Goal: Task Accomplishment & Management: Manage account settings

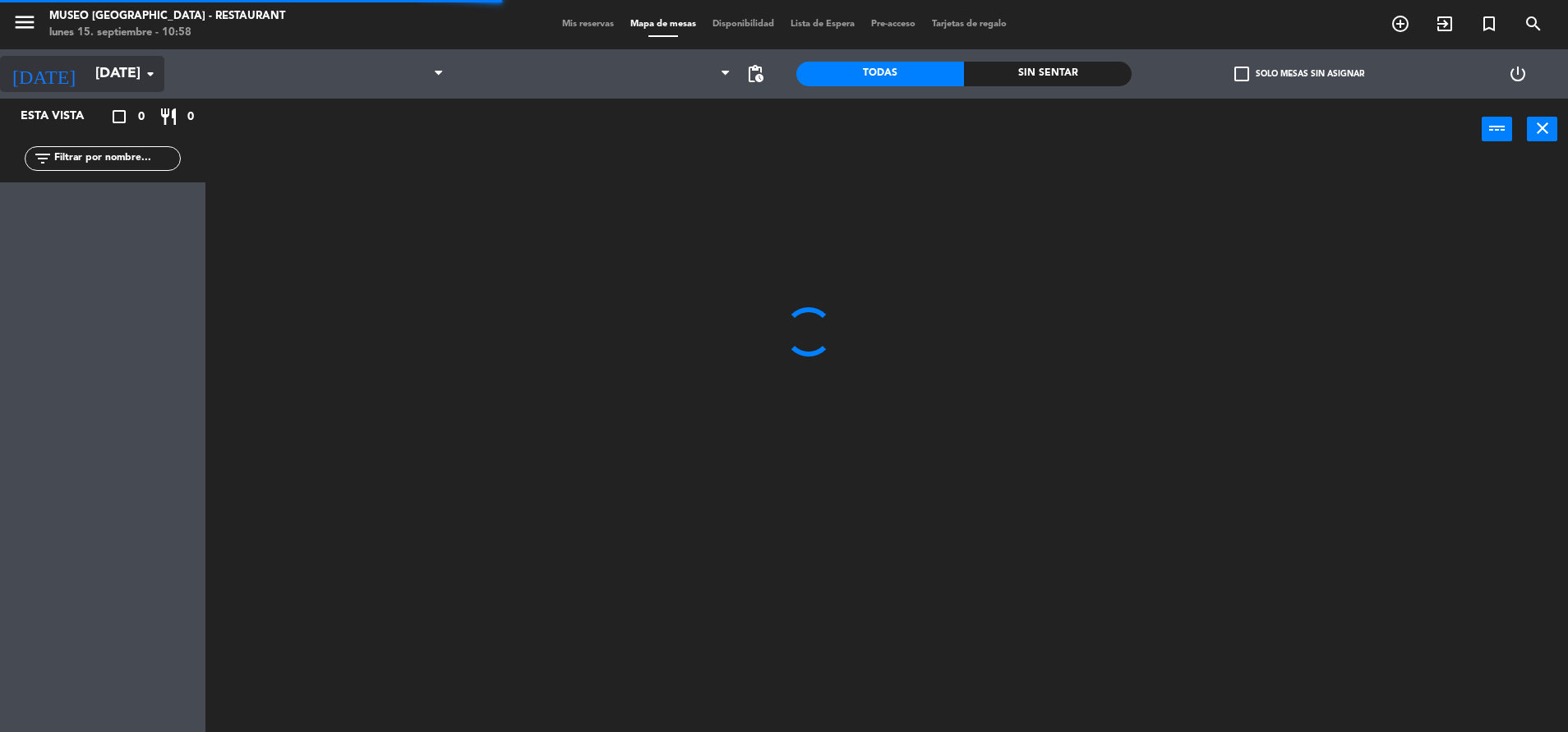
click at [105, 70] on input "[DATE]" at bounding box center [182, 74] width 191 height 33
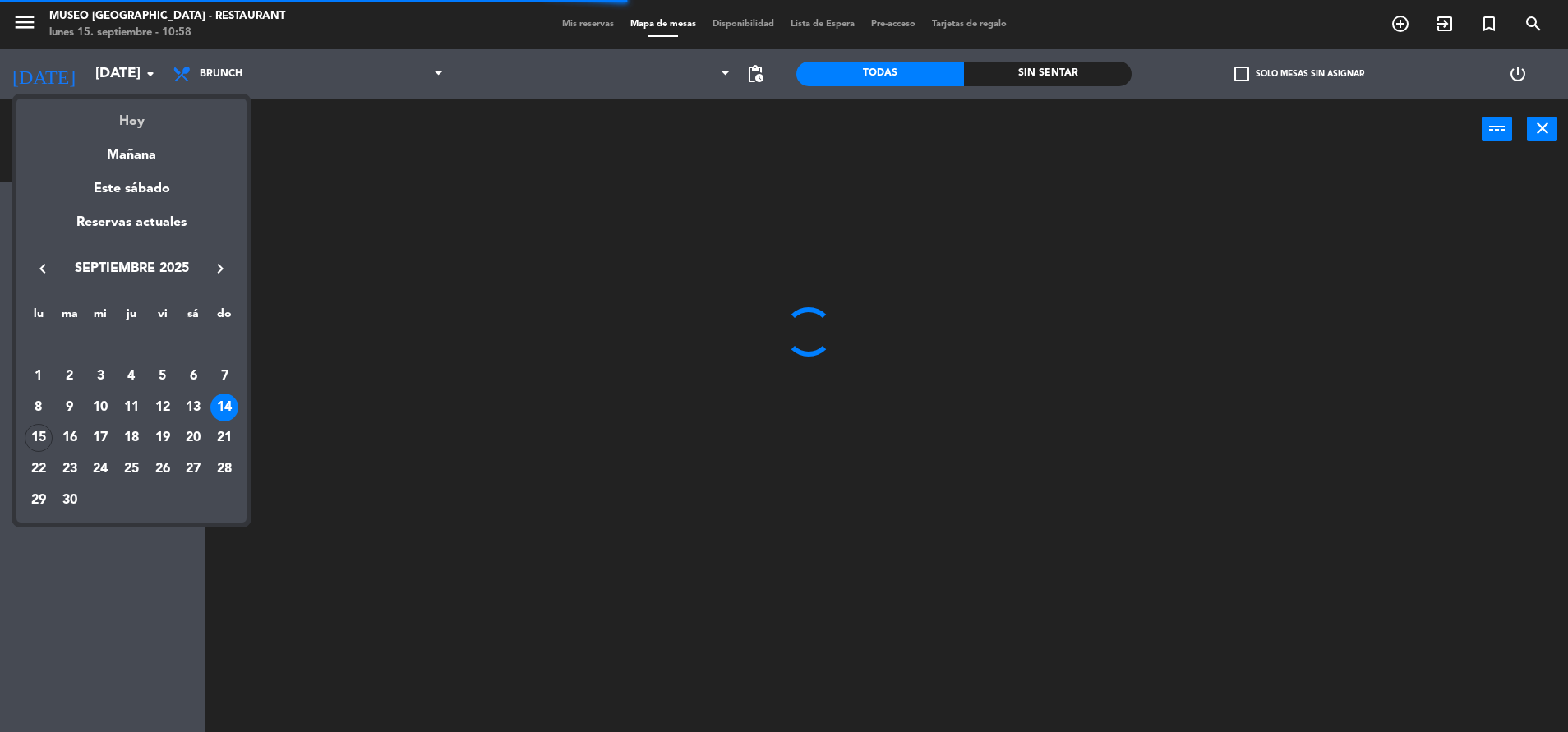
click at [156, 118] on div "Hoy" at bounding box center [132, 115] width 231 height 34
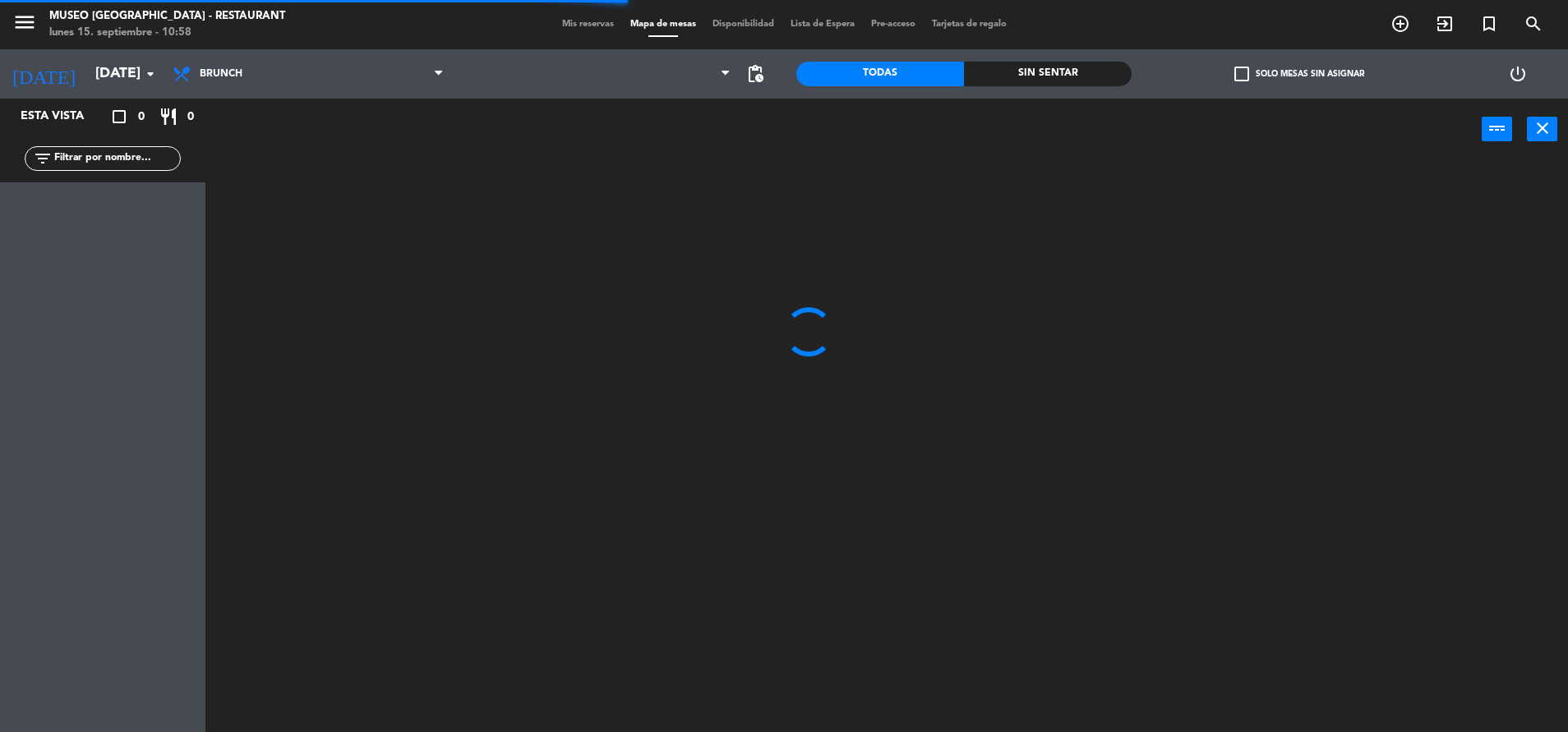
type input "[DATE]"
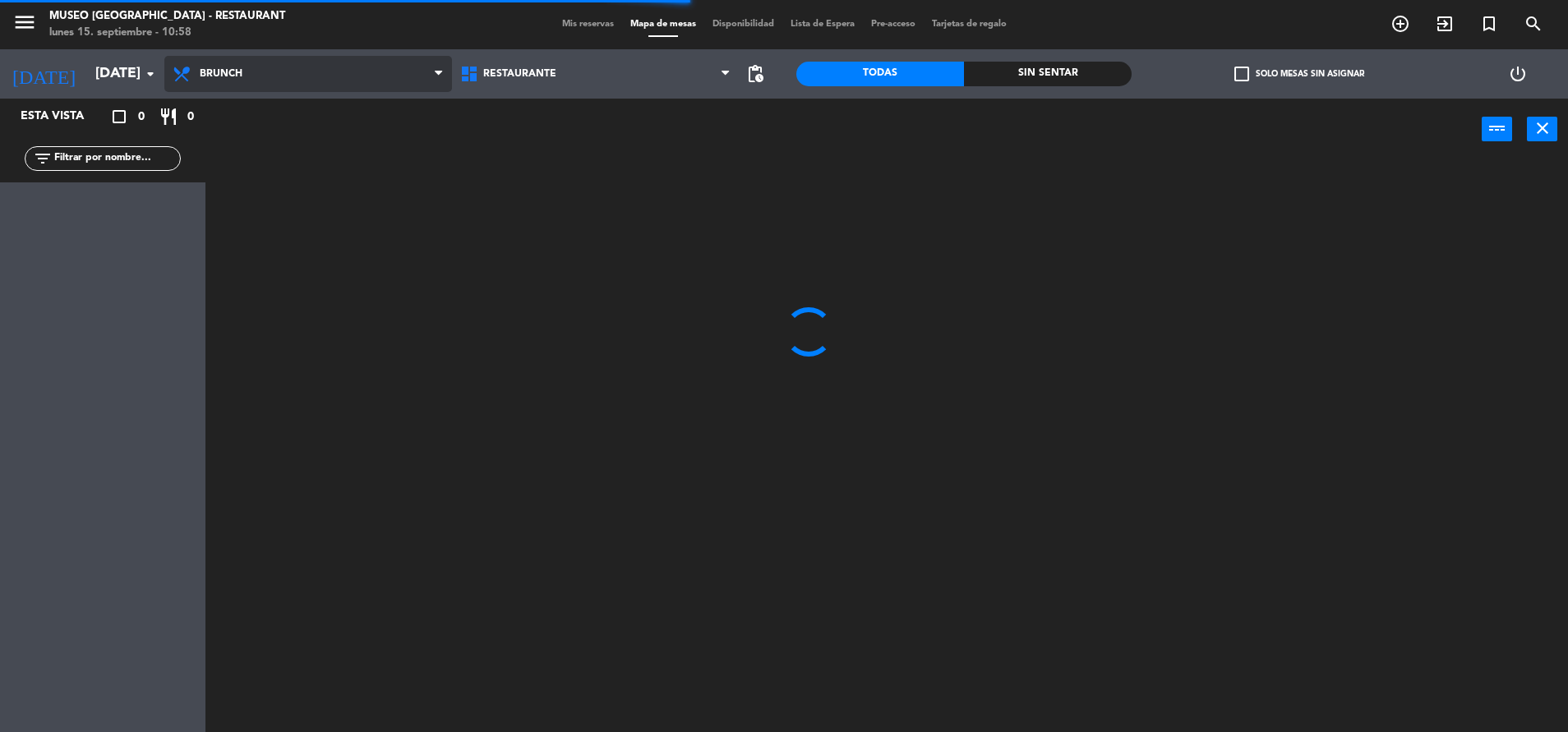
click at [250, 75] on span "Brunch" at bounding box center [308, 74] width 288 height 36
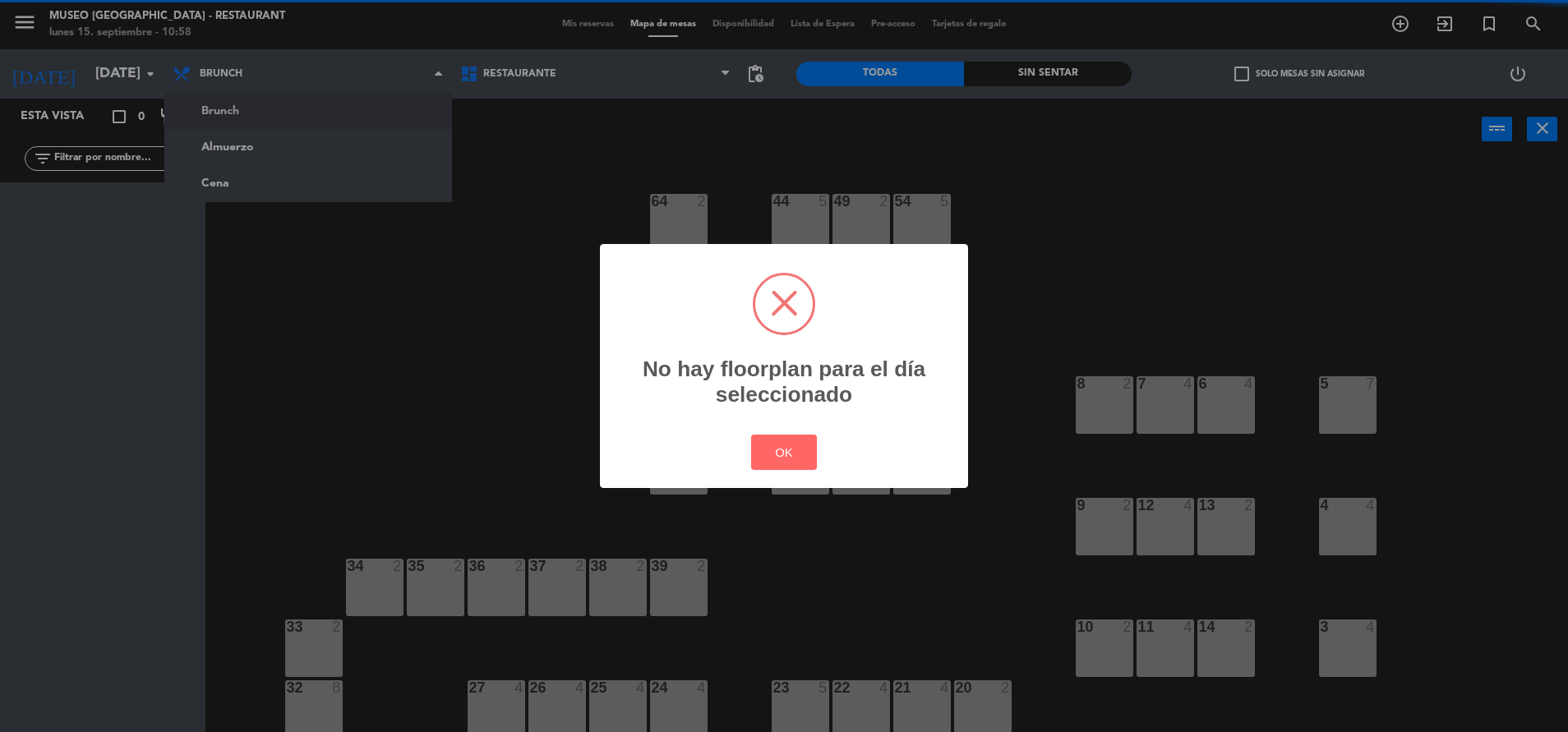
click at [294, 143] on div "? ! i No hay floorplan para el día seleccionado × OK Cancel" at bounding box center [784, 366] width 1568 height 732
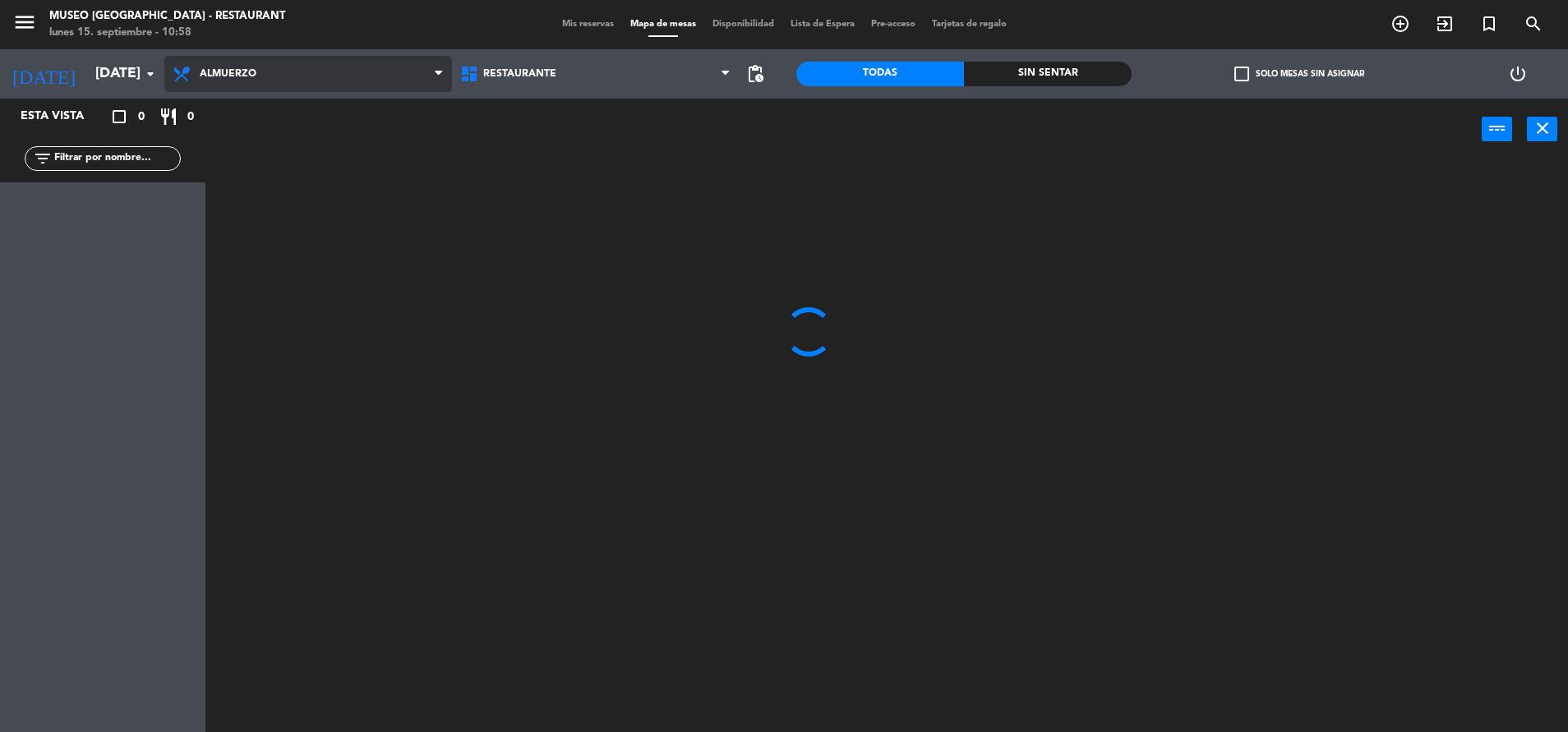
click at [274, 143] on ng-component "menu Museo Larco Café - Restaurant lunes 15. septiembre - 10:58 Mis reservas Ma…" at bounding box center [784, 368] width 1568 height 736
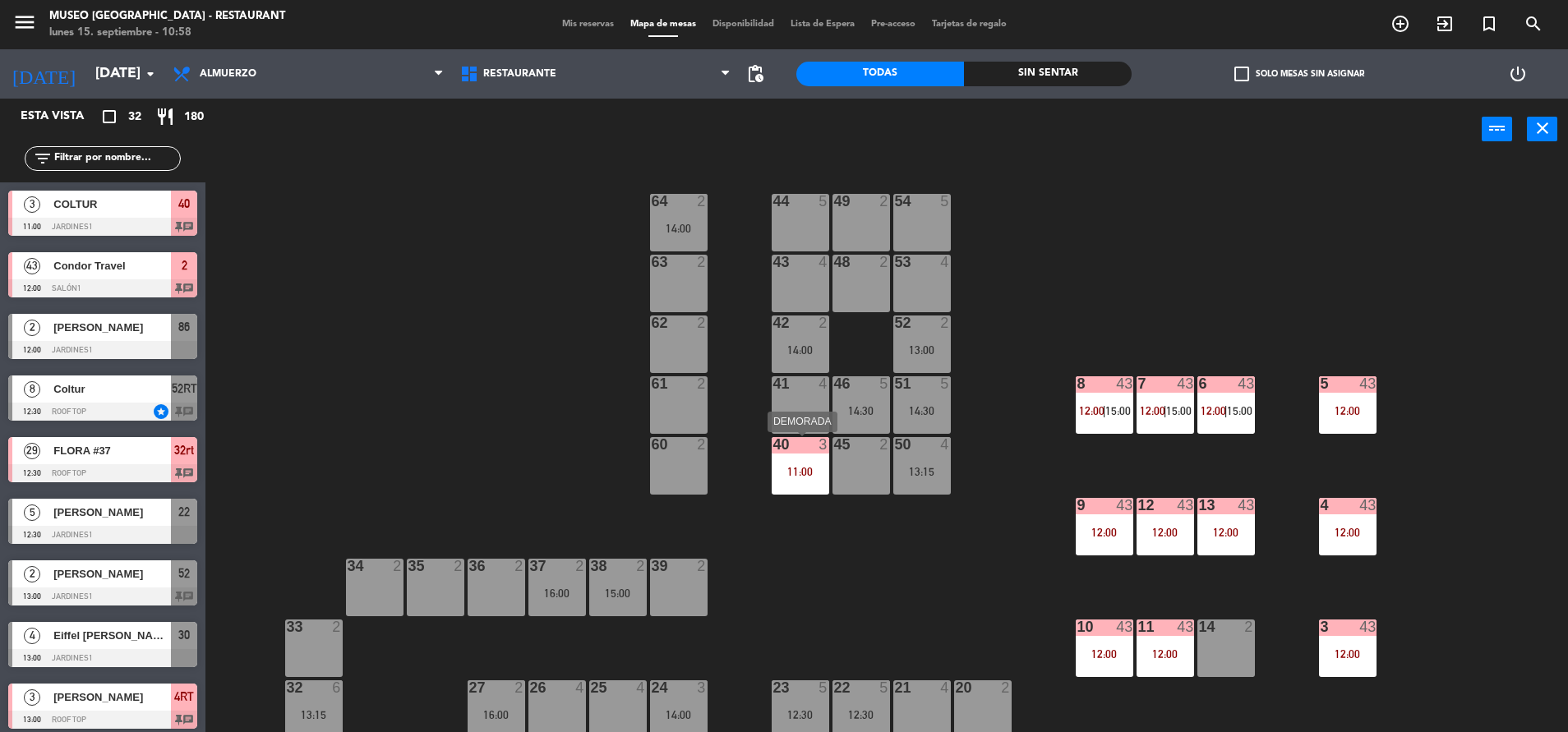
click at [772, 482] on div "40 3 11:00" at bounding box center [800, 465] width 57 height 57
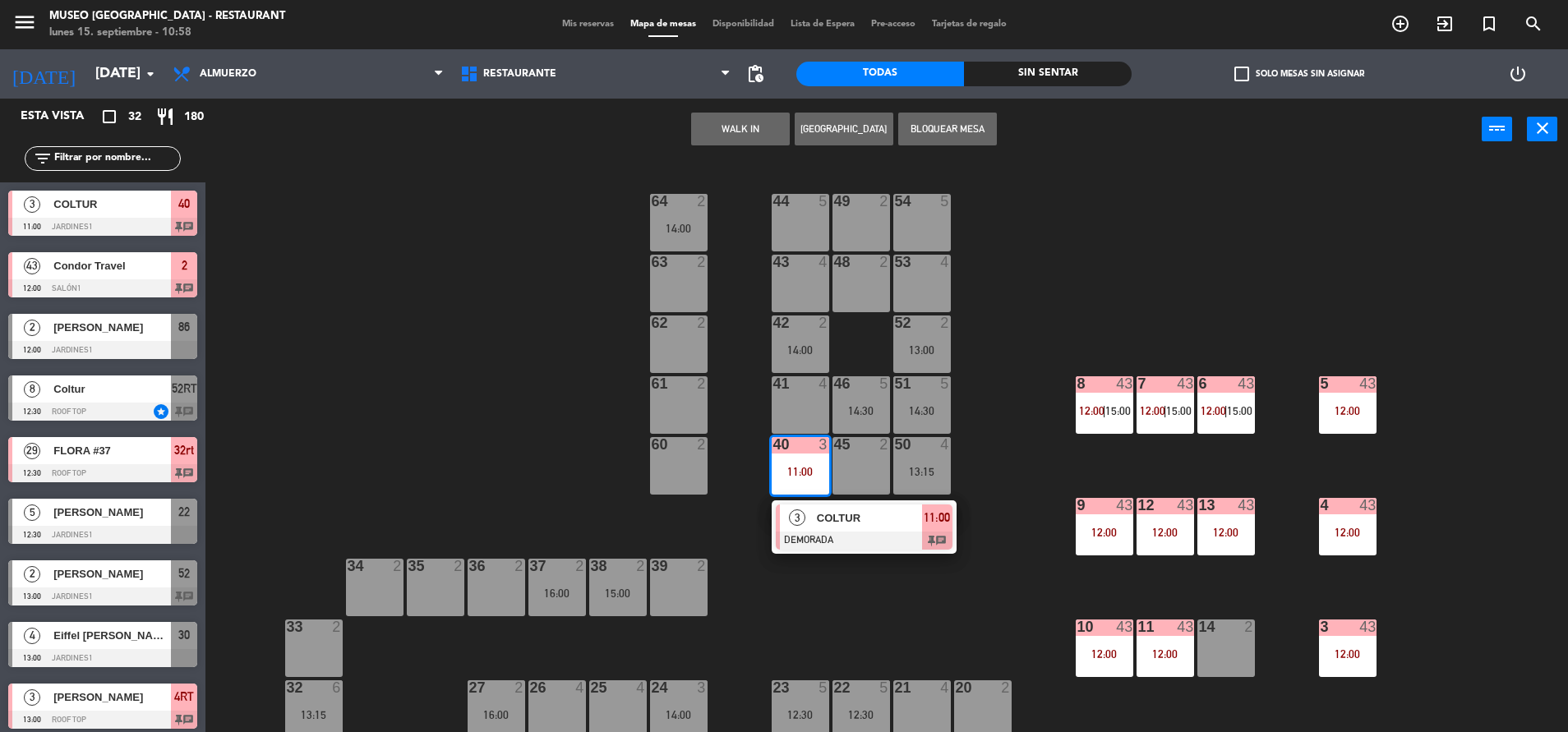
click at [844, 539] on div at bounding box center [864, 541] width 177 height 18
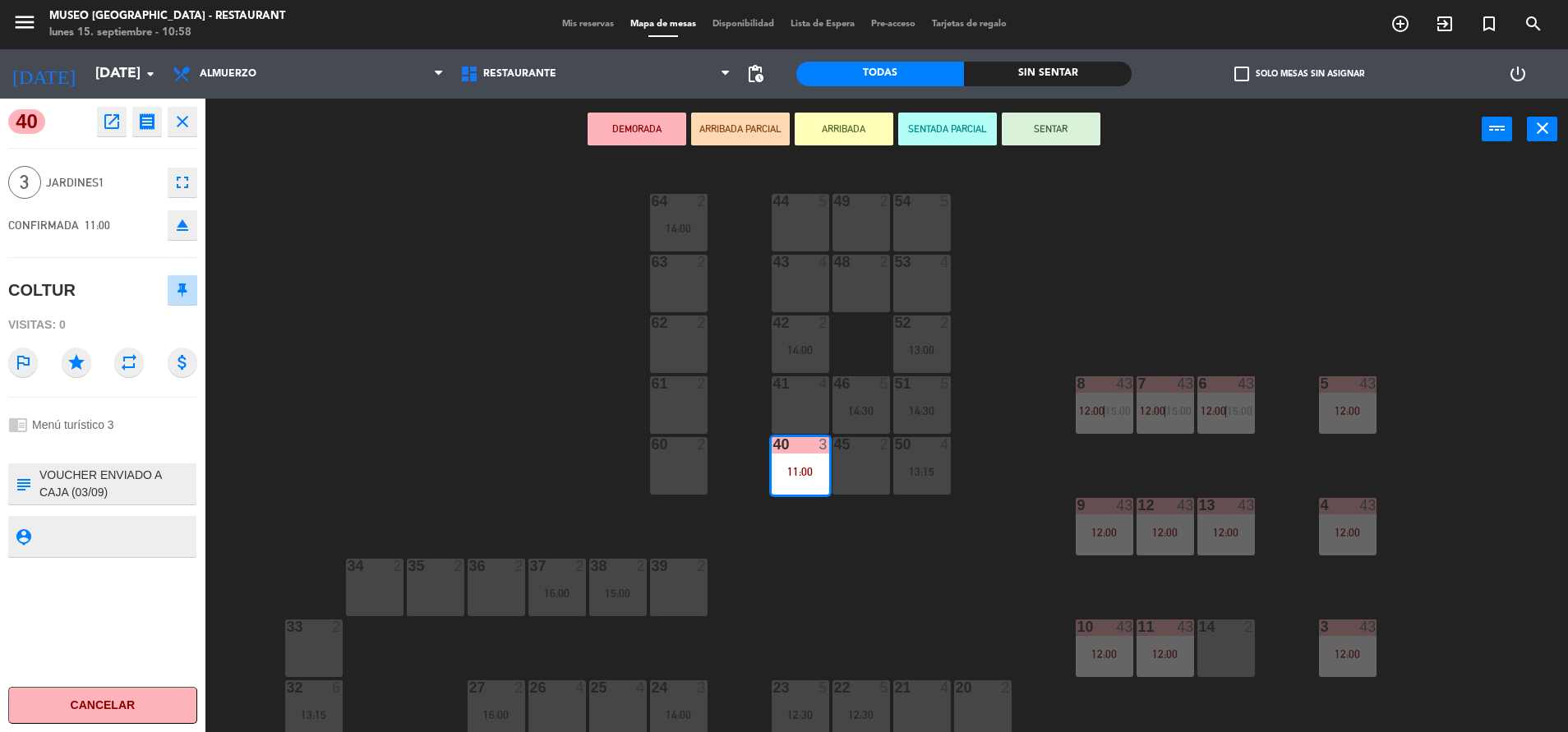
click at [101, 136] on button "open_in_new" at bounding box center [112, 122] width 30 height 30
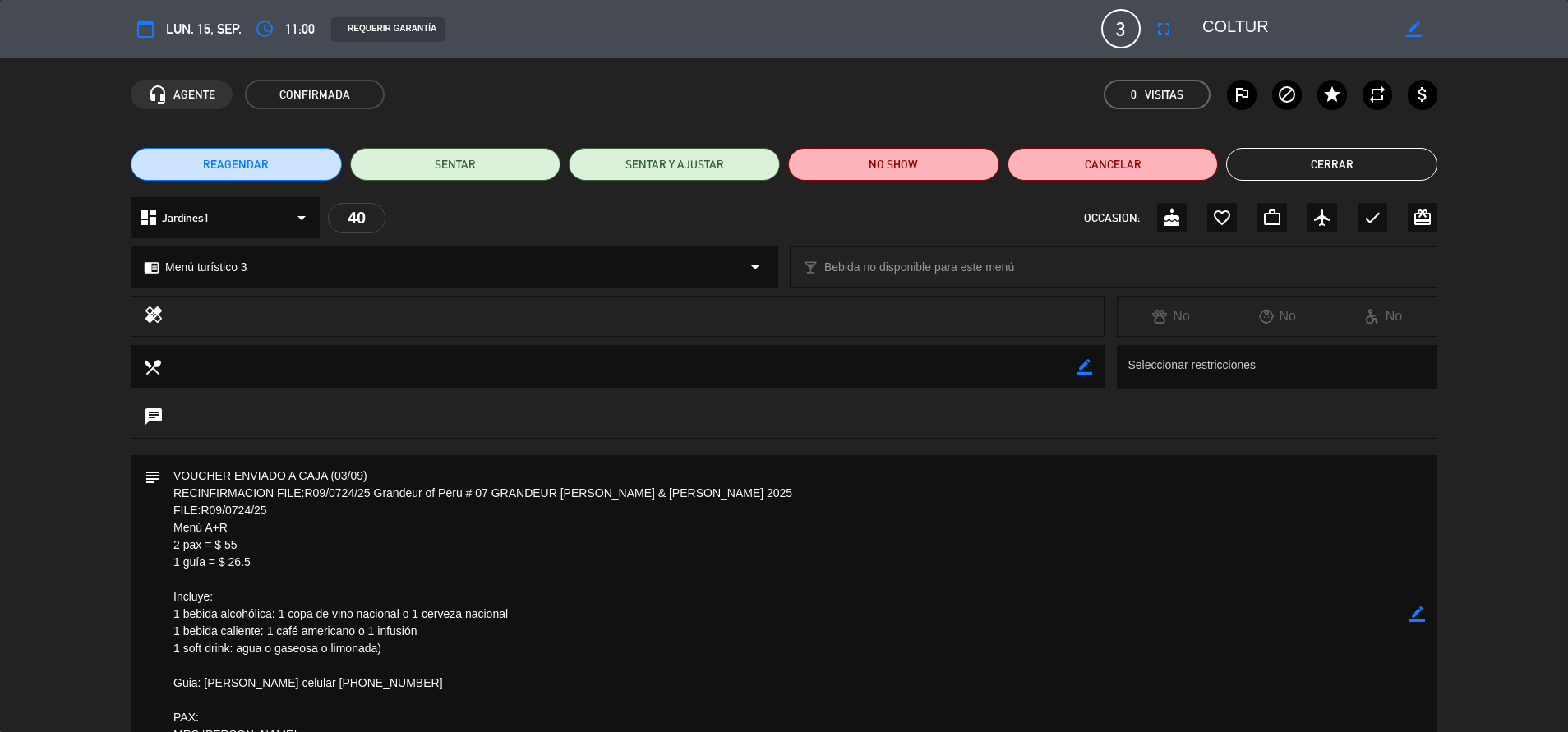
scroll to position [2, 0]
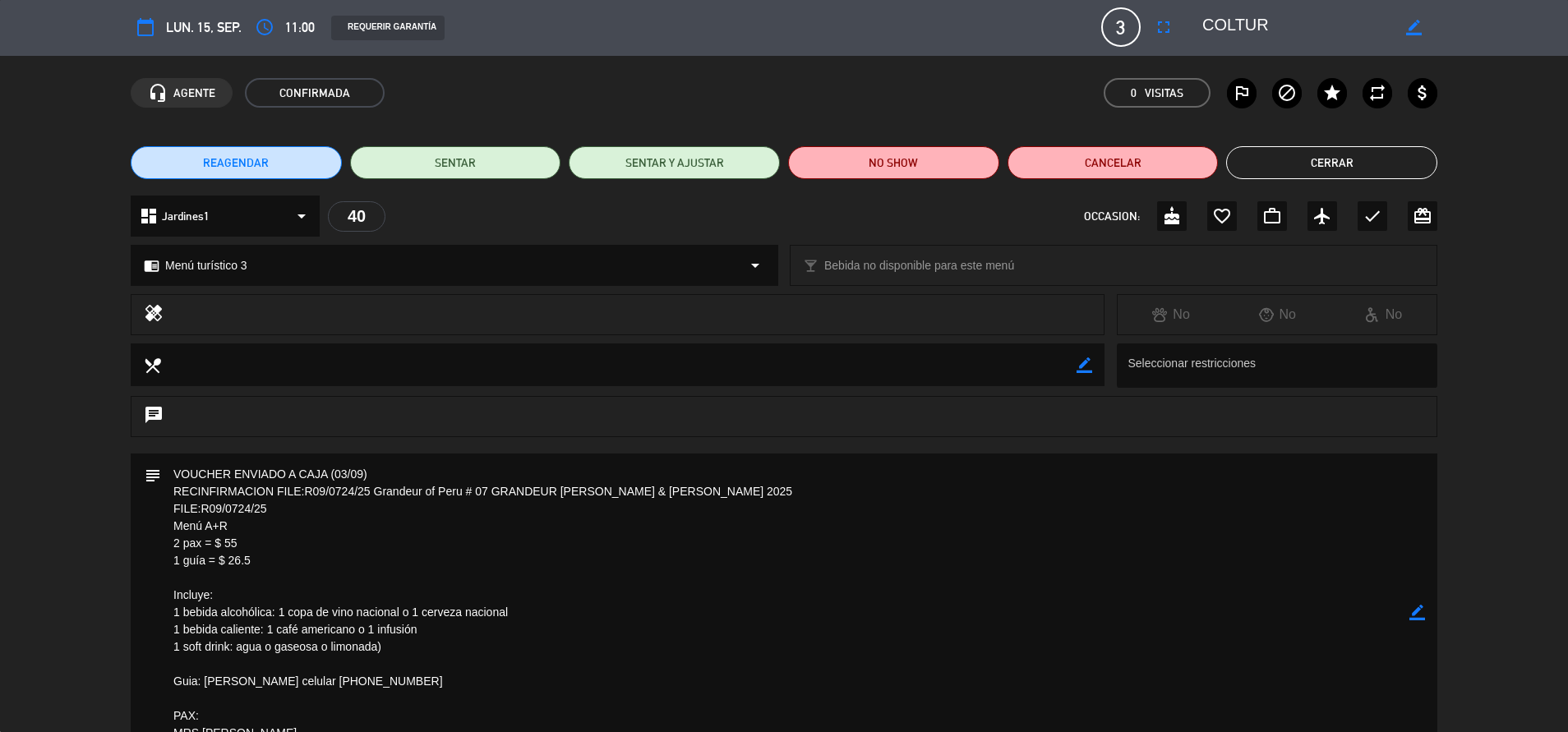
click at [72, 476] on div "subject border_color" at bounding box center [784, 617] width 1568 height 327
click at [1367, 162] on button "Cerrar" at bounding box center [1332, 162] width 211 height 33
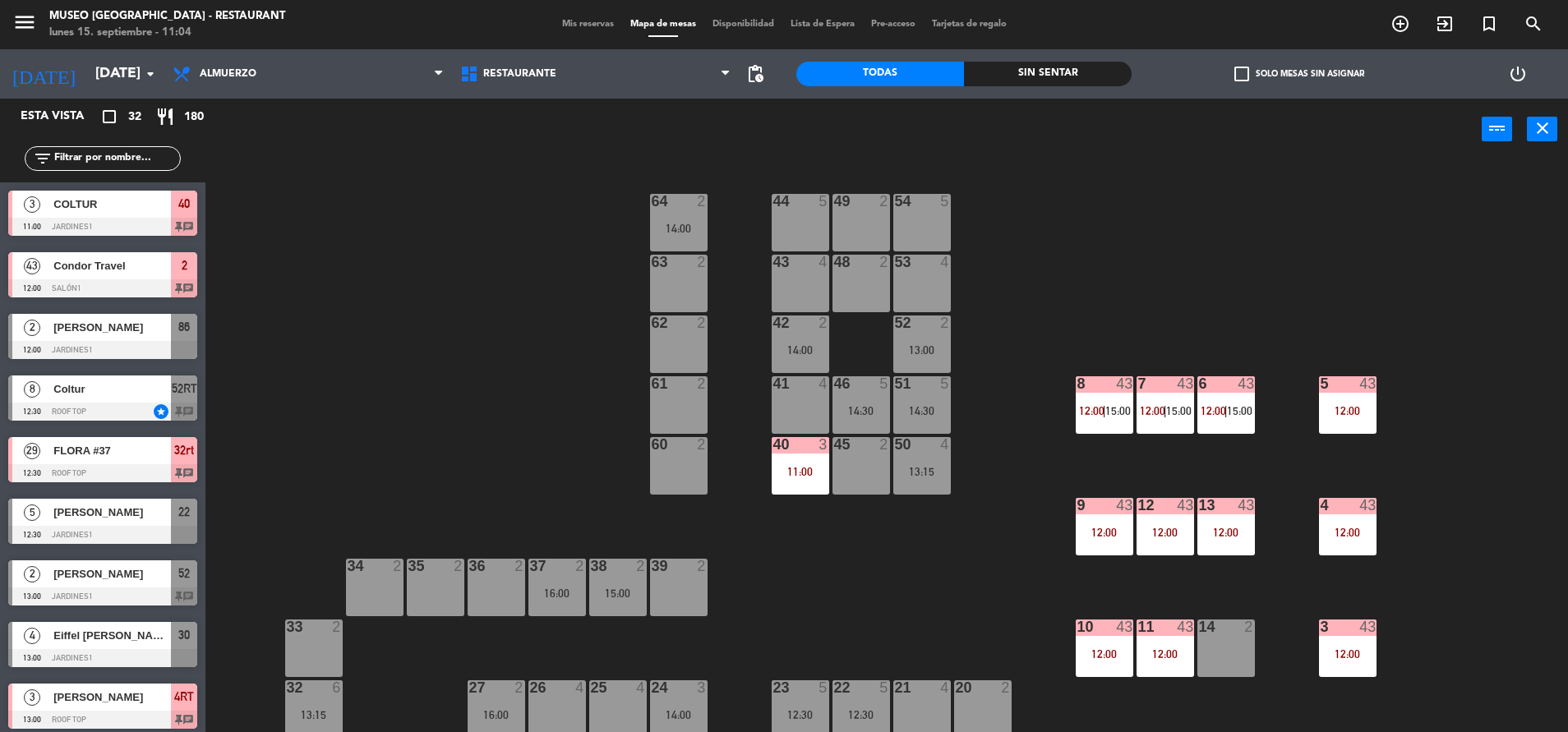
click at [88, 157] on input "text" at bounding box center [116, 158] width 128 height 18
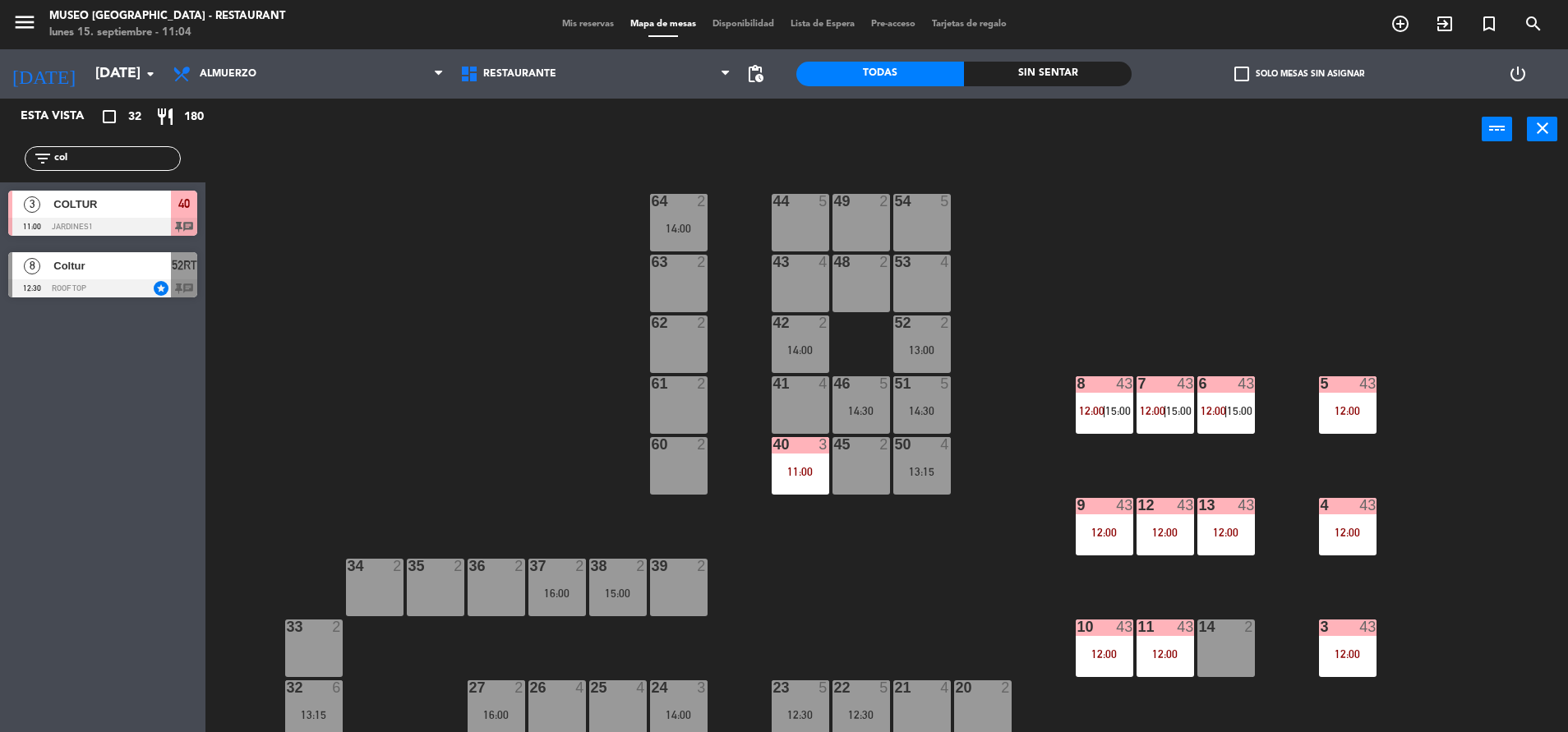
type input "col"
click at [133, 271] on span "Coltur" at bounding box center [112, 265] width 118 height 17
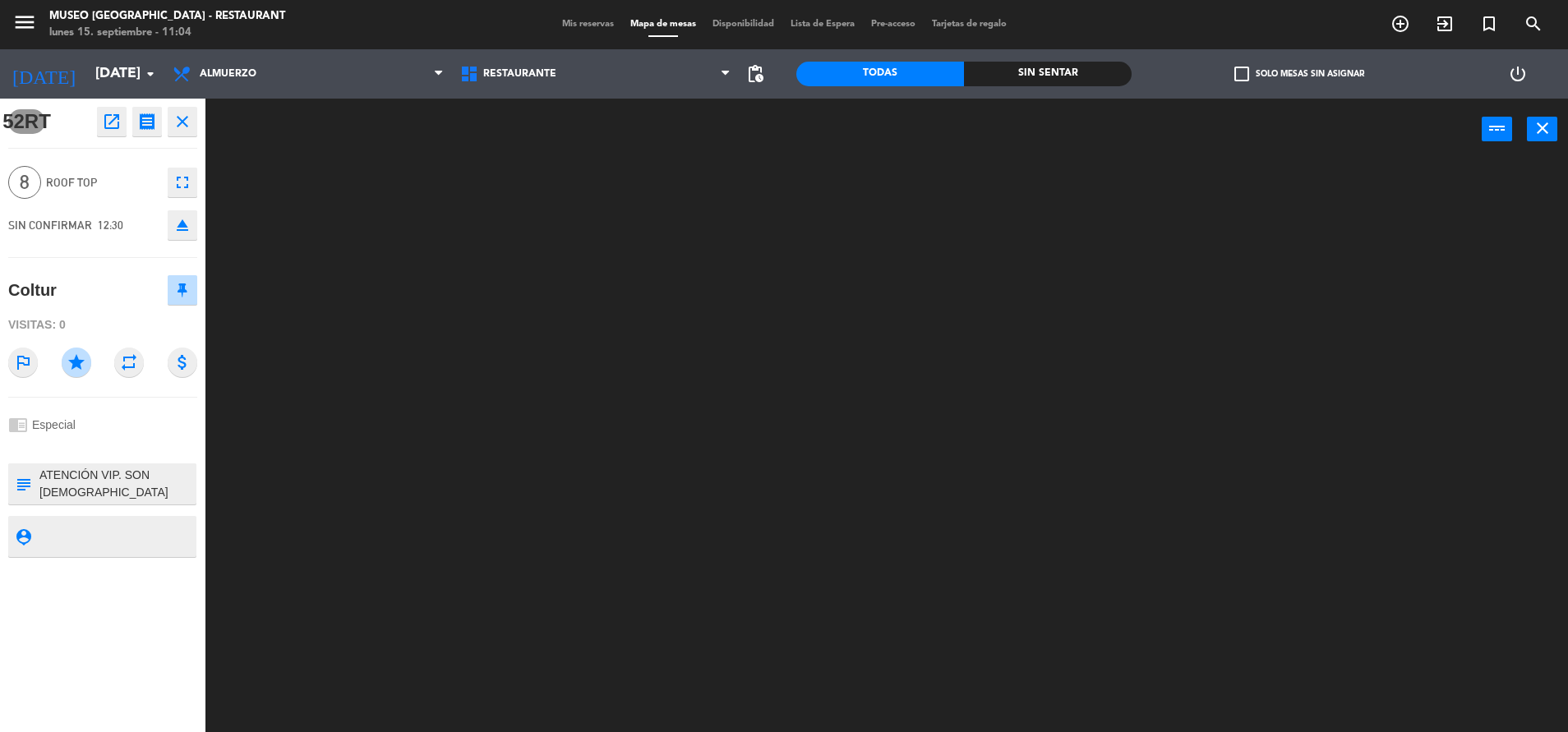
click at [127, 477] on textarea at bounding box center [116, 484] width 157 height 35
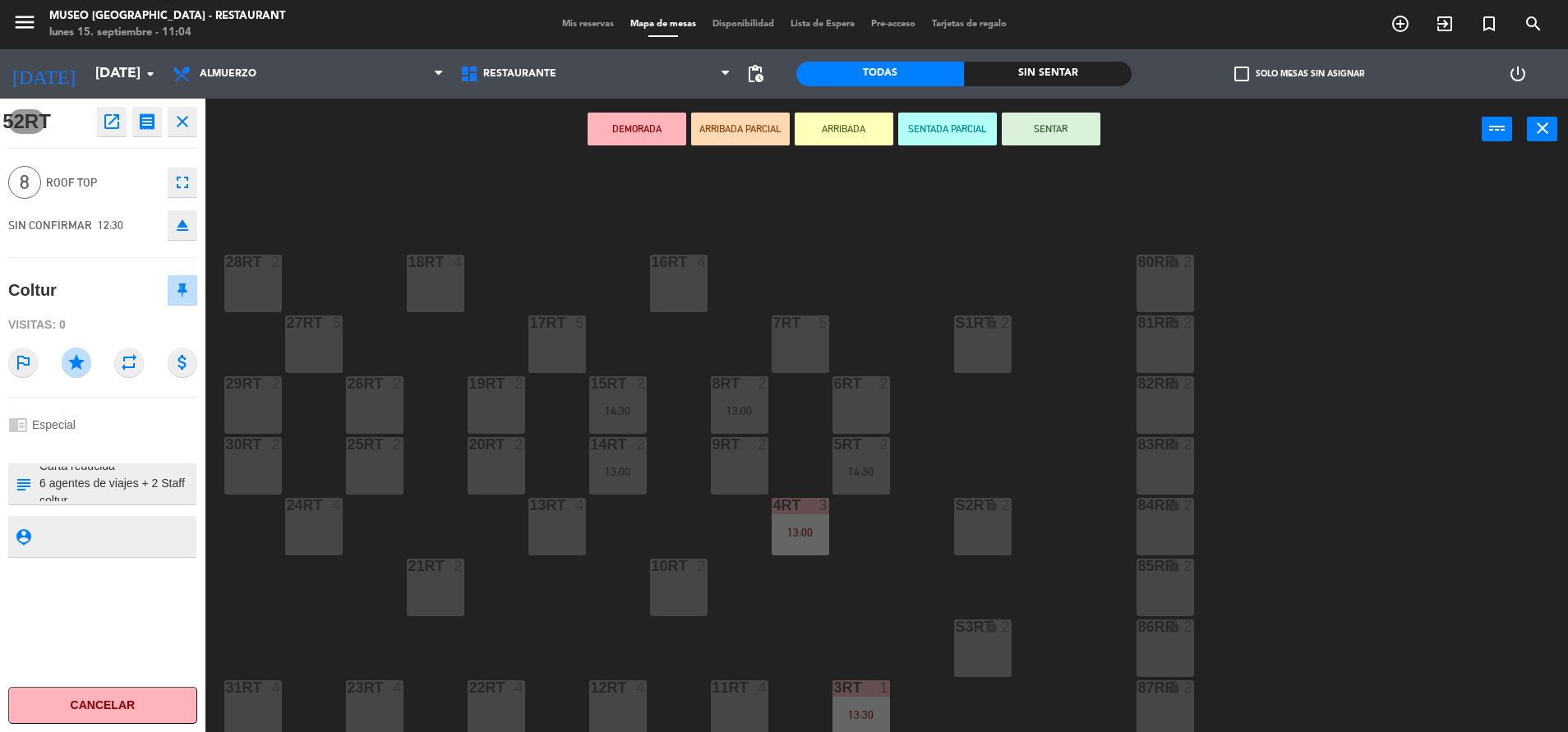
scroll to position [241, 0]
click at [623, 236] on div "18RT 4 16RT 4 28RT 2 80RR lock 2 27RT 5 7RT 5 S1RT lock 2 17RT 5 81RR lock 2 29…" at bounding box center [895, 450] width 1347 height 572
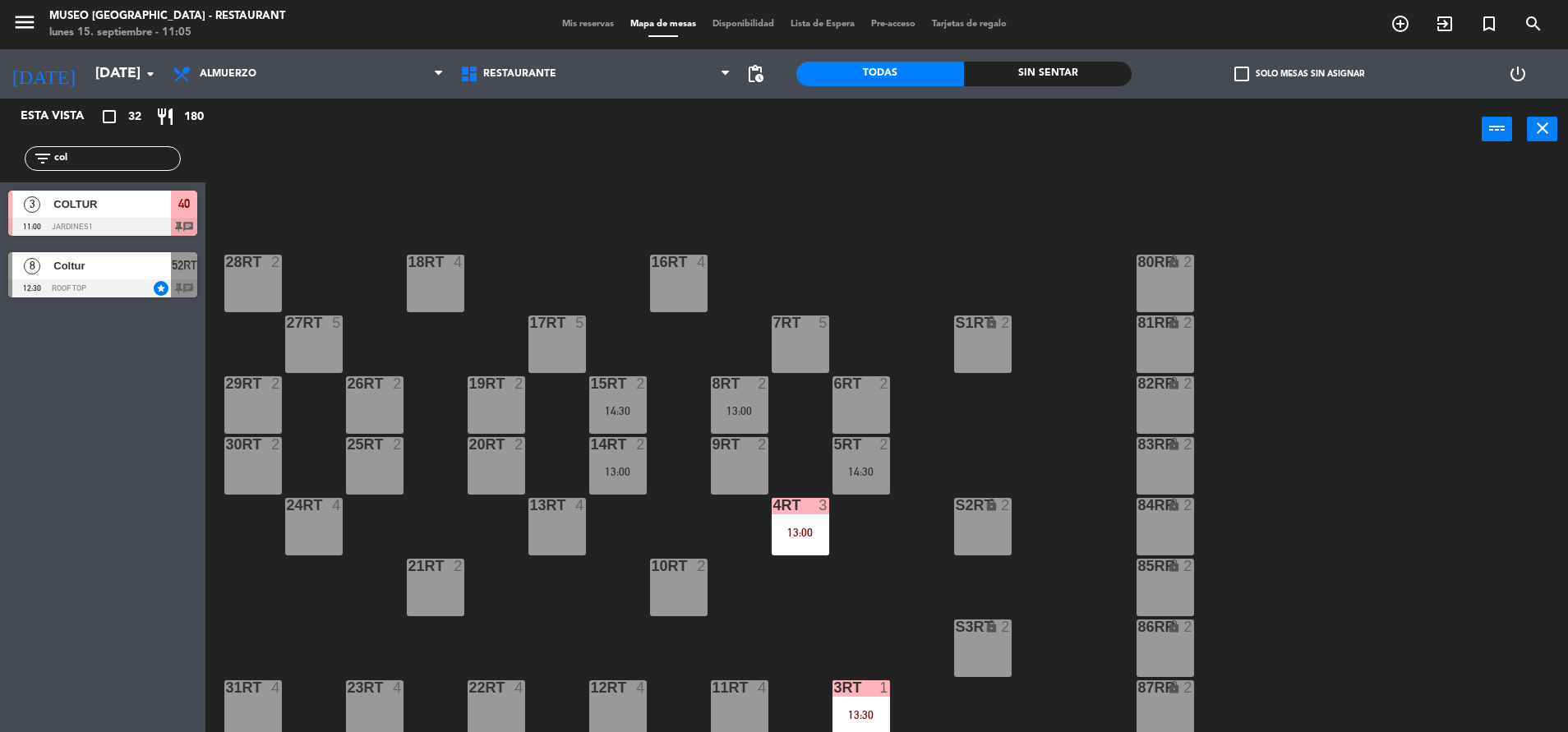
click at [581, 28] on span "Mis reservas" at bounding box center [588, 24] width 68 height 9
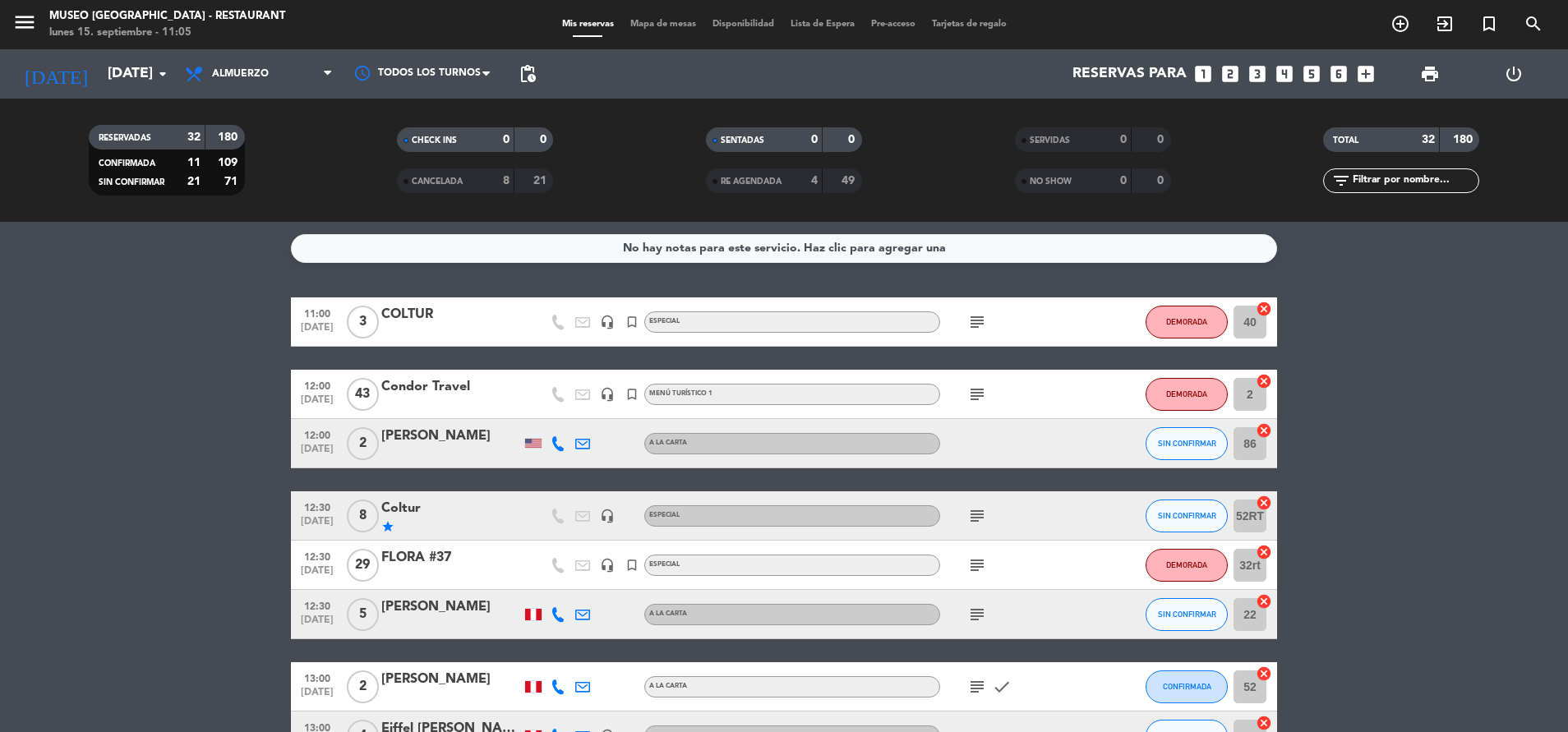
click at [964, 397] on div "subject" at bounding box center [1014, 394] width 148 height 48
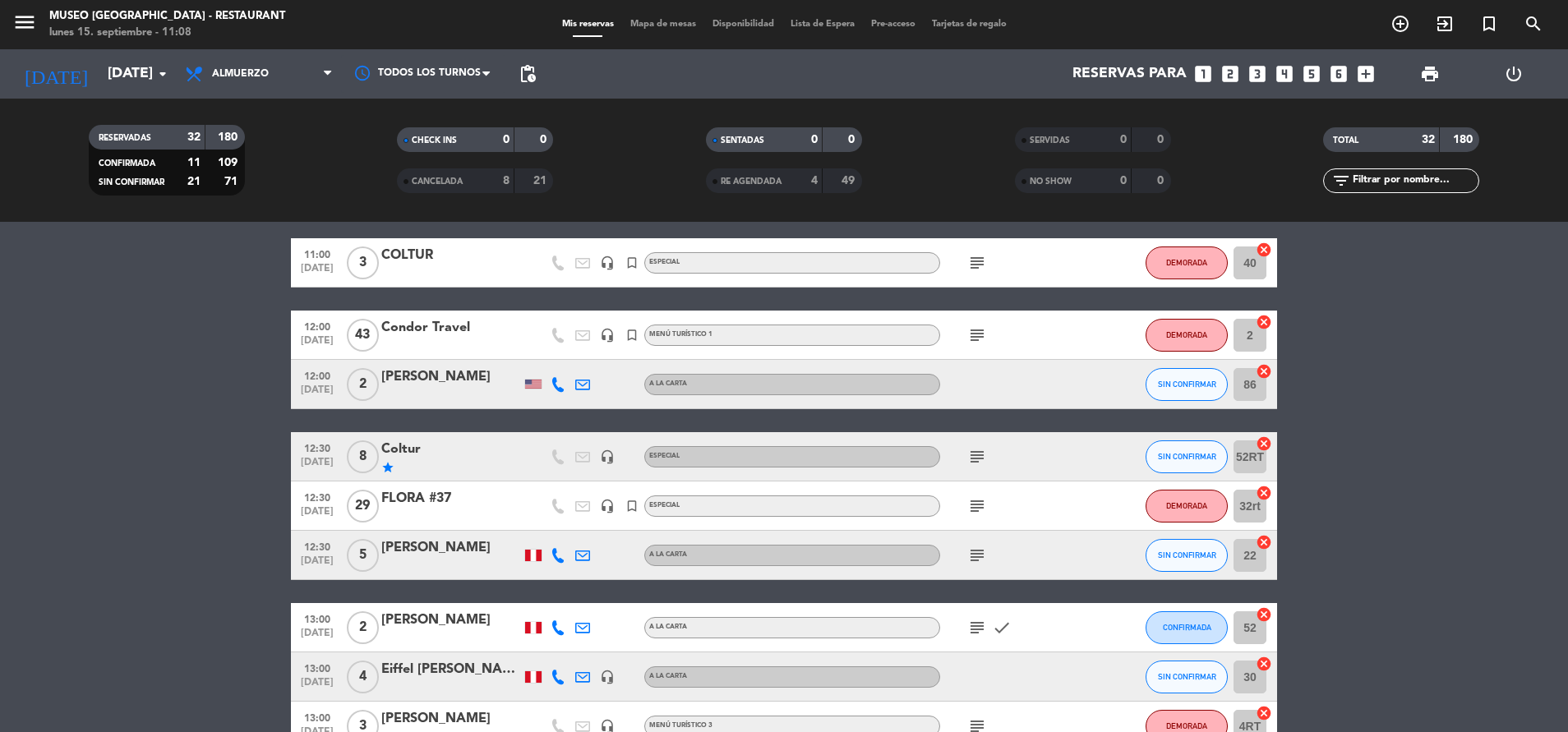
click at [968, 507] on icon "subject" at bounding box center [978, 507] width 20 height 20
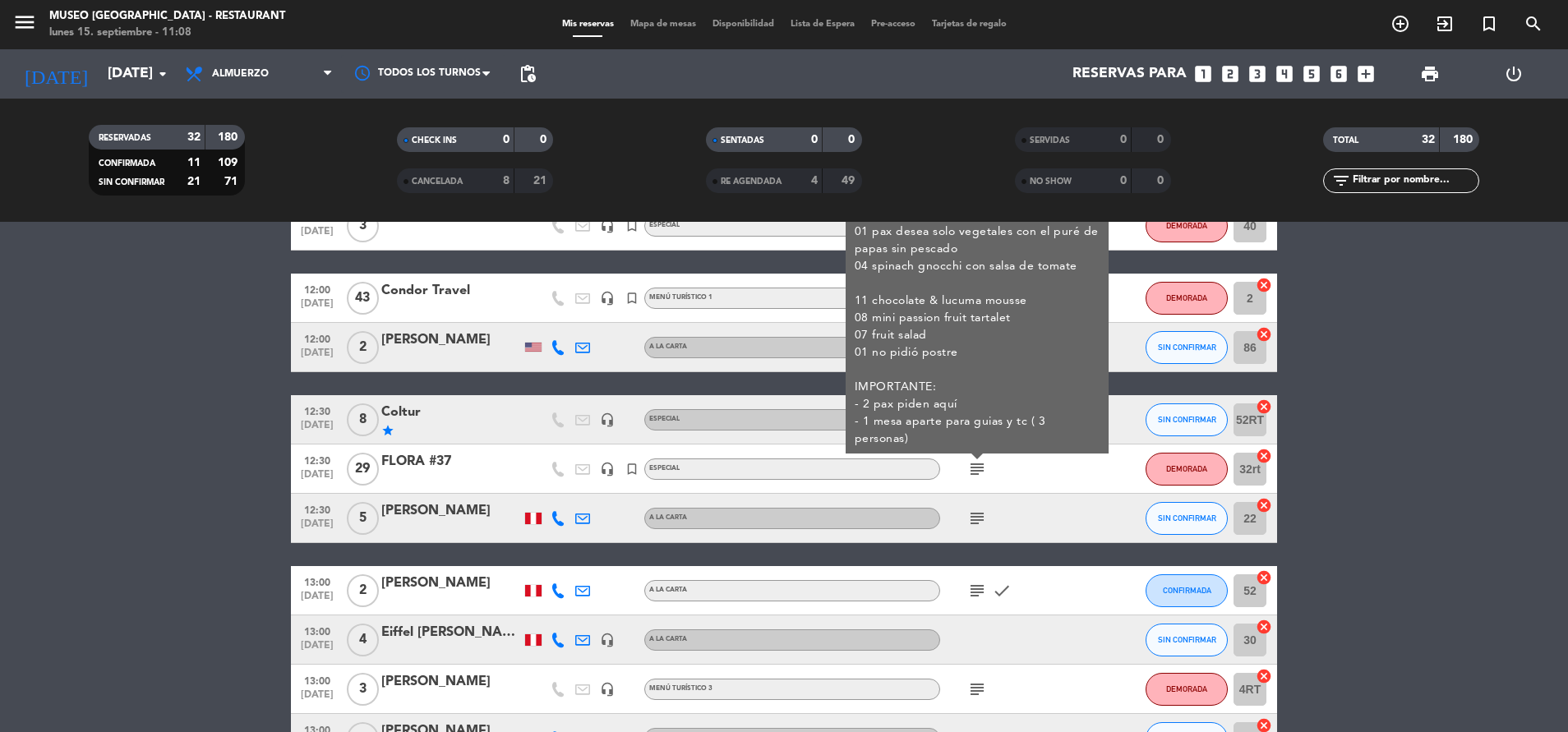
scroll to position [98, 0]
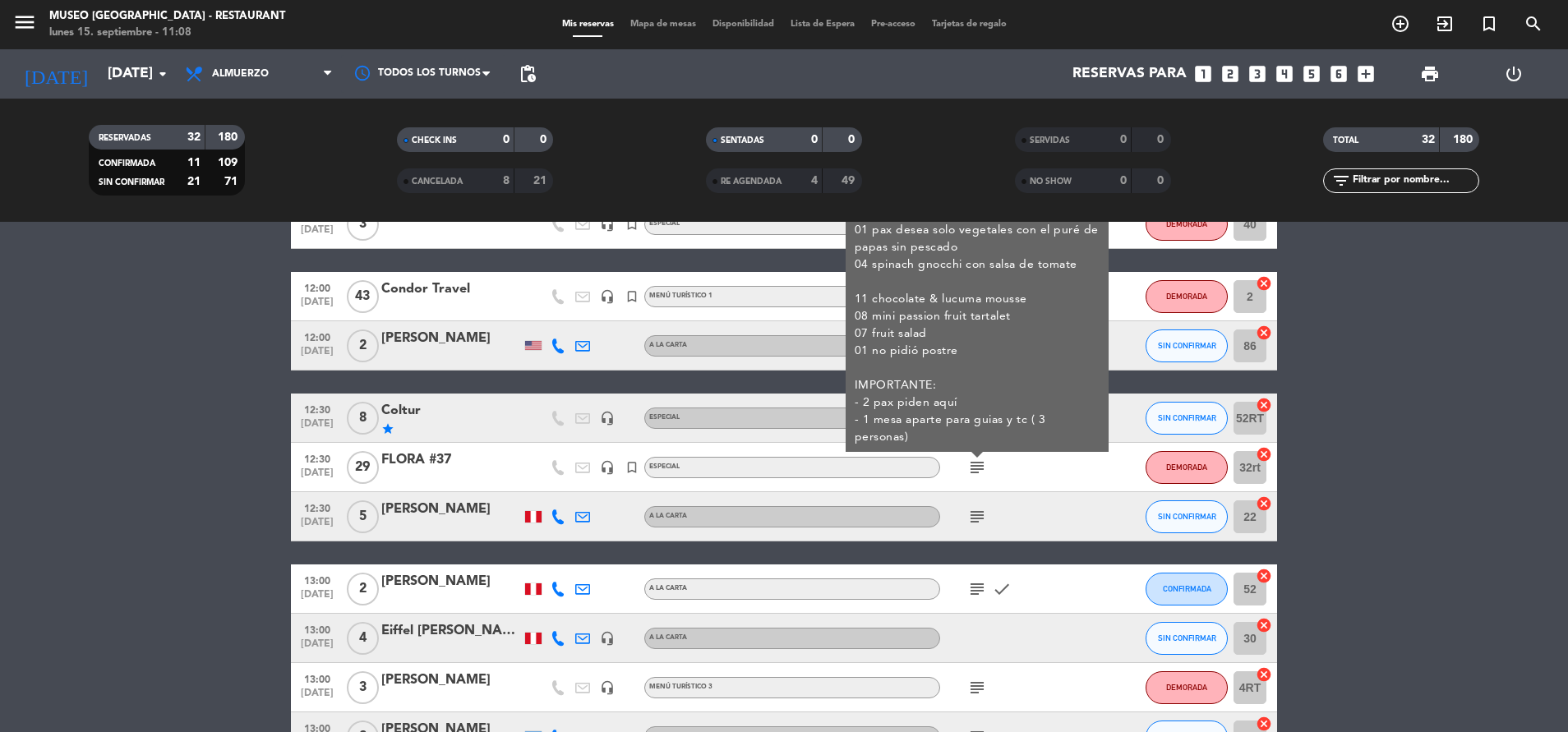
click at [984, 516] on icon "subject" at bounding box center [978, 517] width 20 height 20
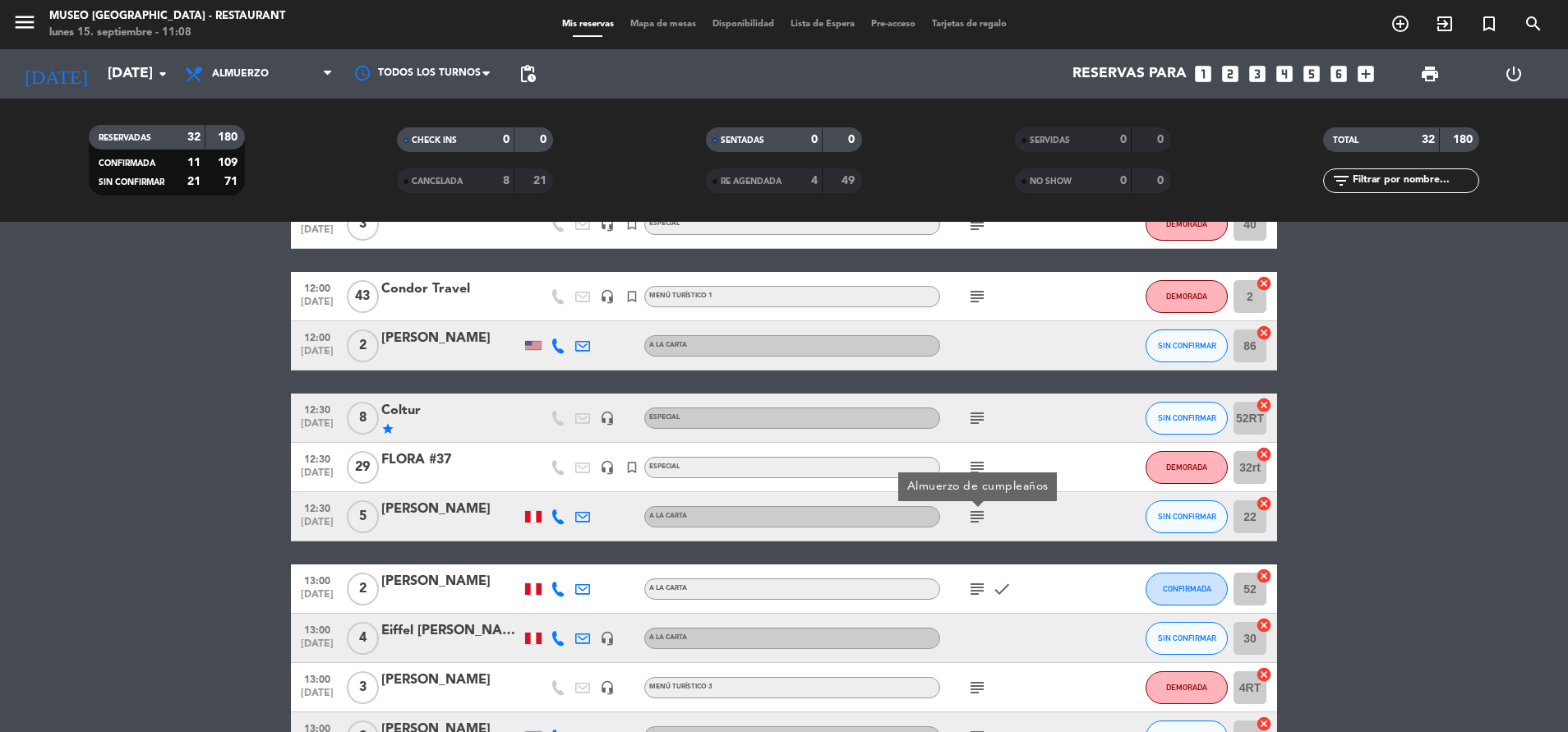
click at [978, 589] on icon "subject" at bounding box center [978, 589] width 20 height 20
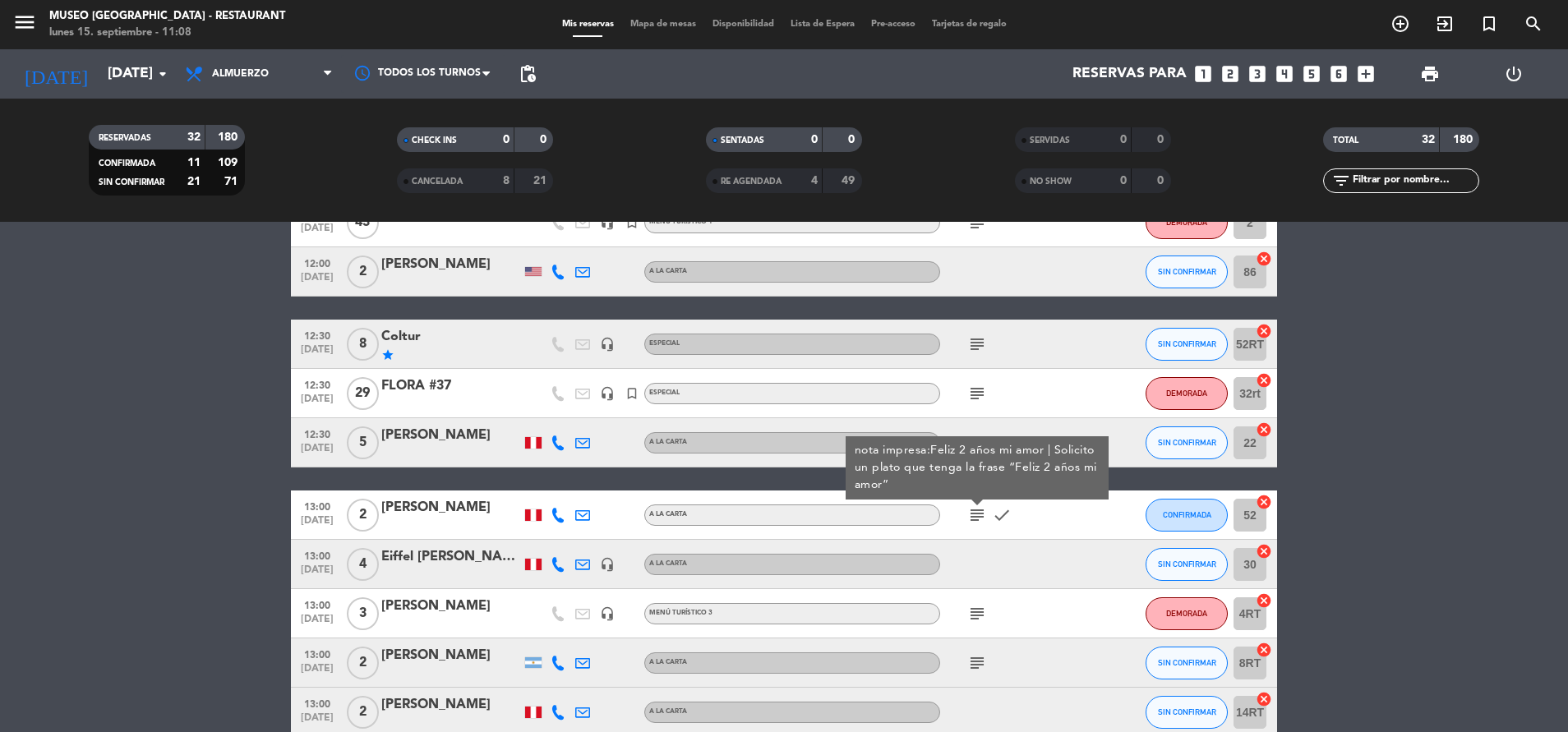
scroll to position [180, 0]
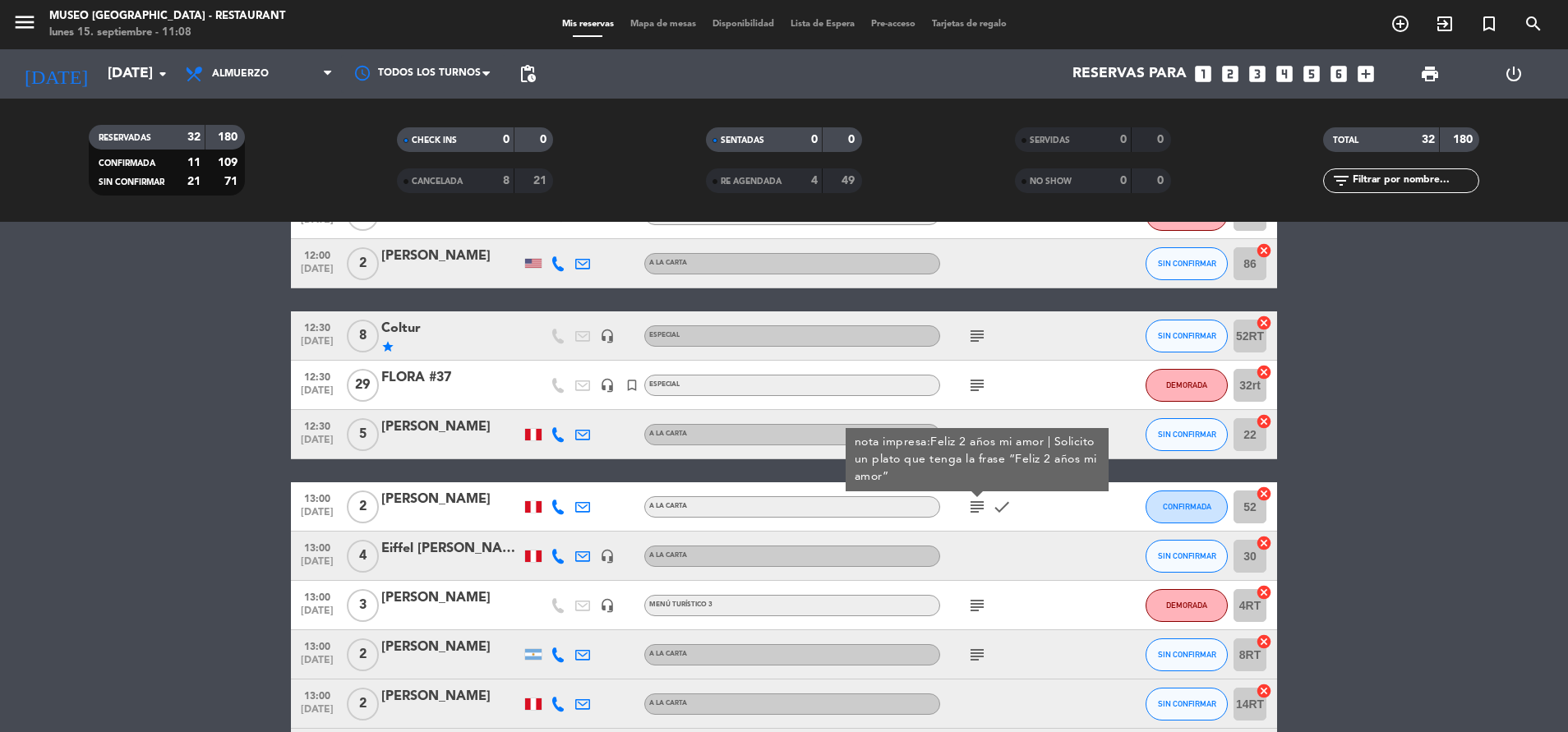
click at [973, 592] on div "subject" at bounding box center [1014, 605] width 148 height 48
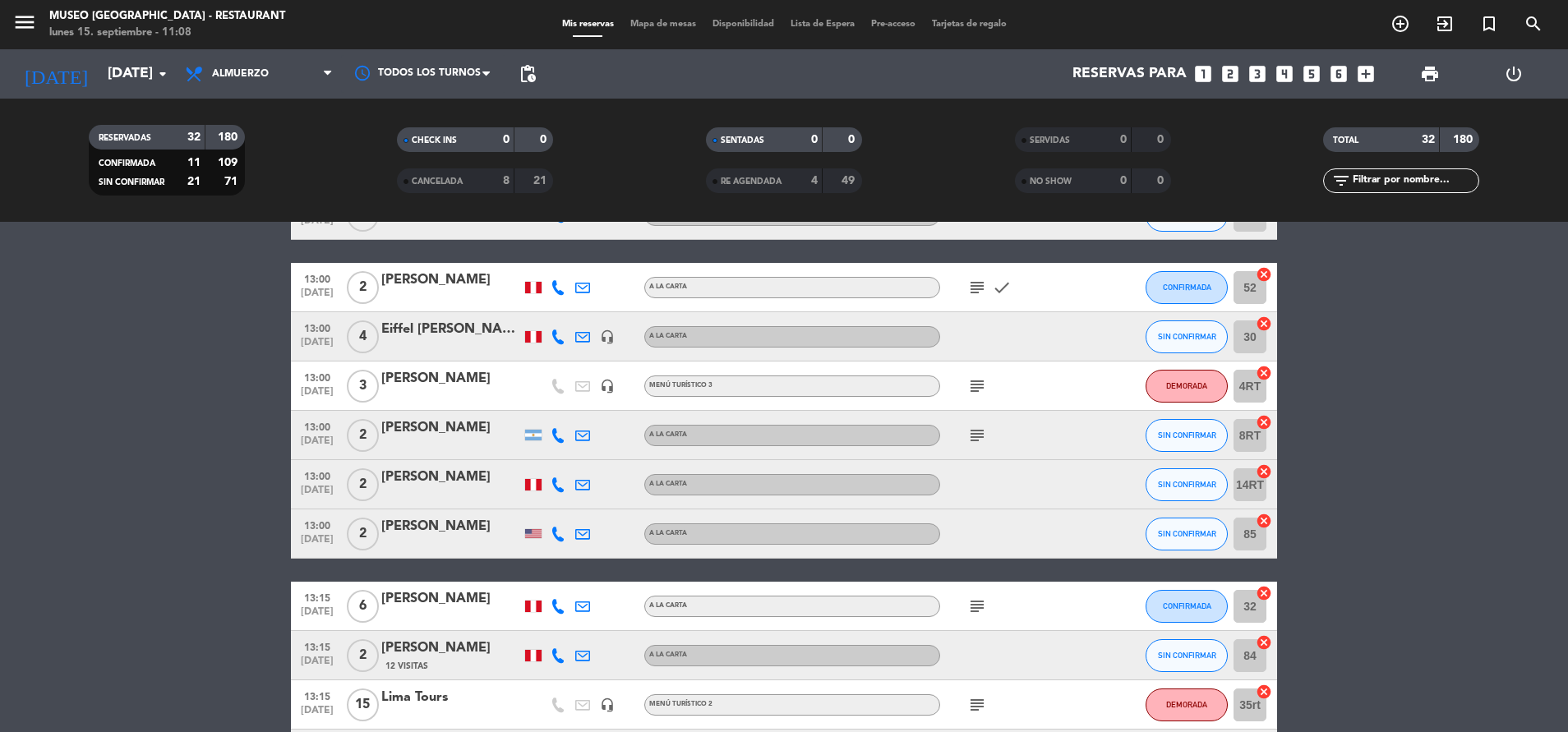
scroll to position [406, 0]
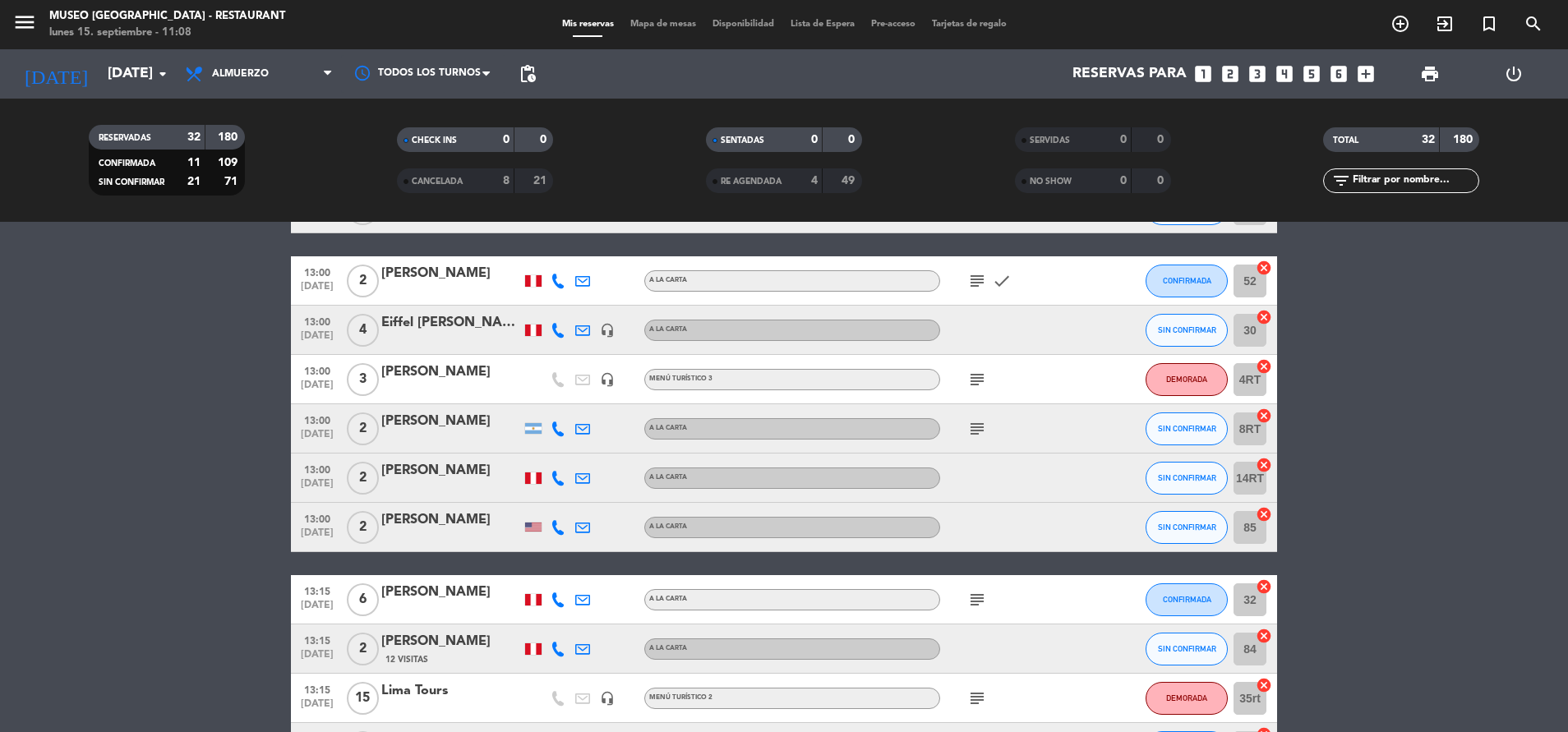
click at [983, 422] on icon "subject" at bounding box center [978, 429] width 20 height 20
click at [983, 599] on icon "subject" at bounding box center [978, 600] width 20 height 20
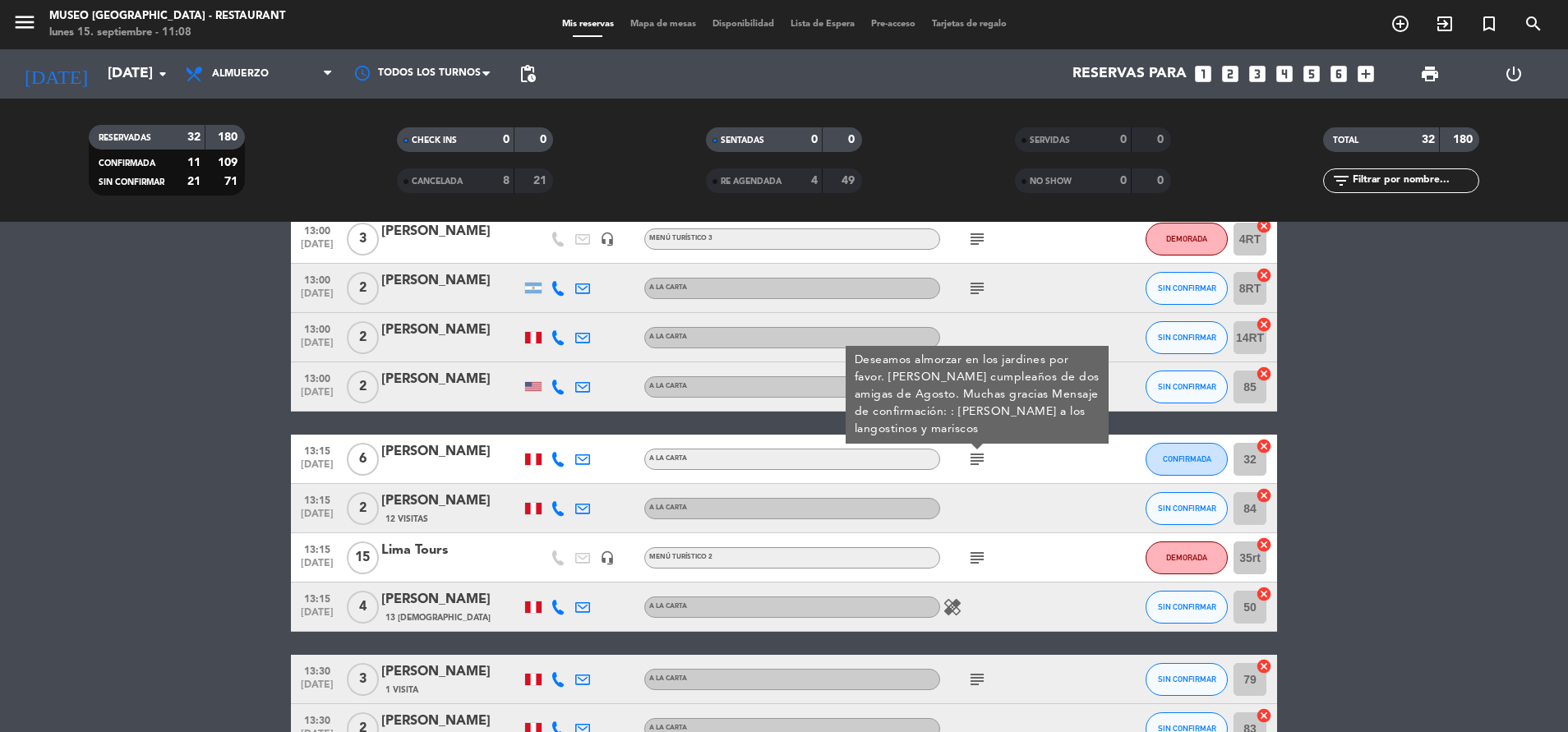
scroll to position [560, 0]
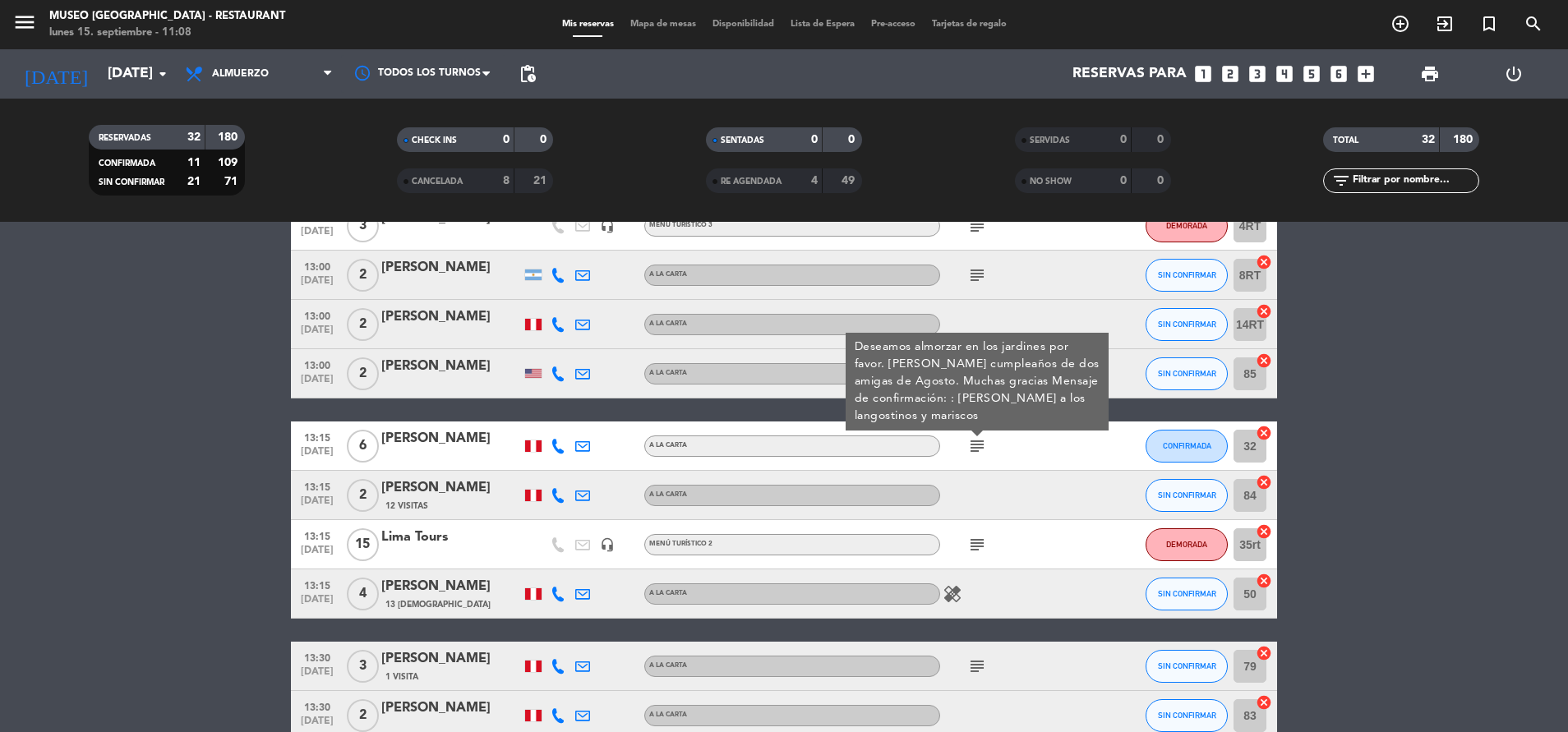
click at [977, 526] on div "subject" at bounding box center [1014, 544] width 148 height 48
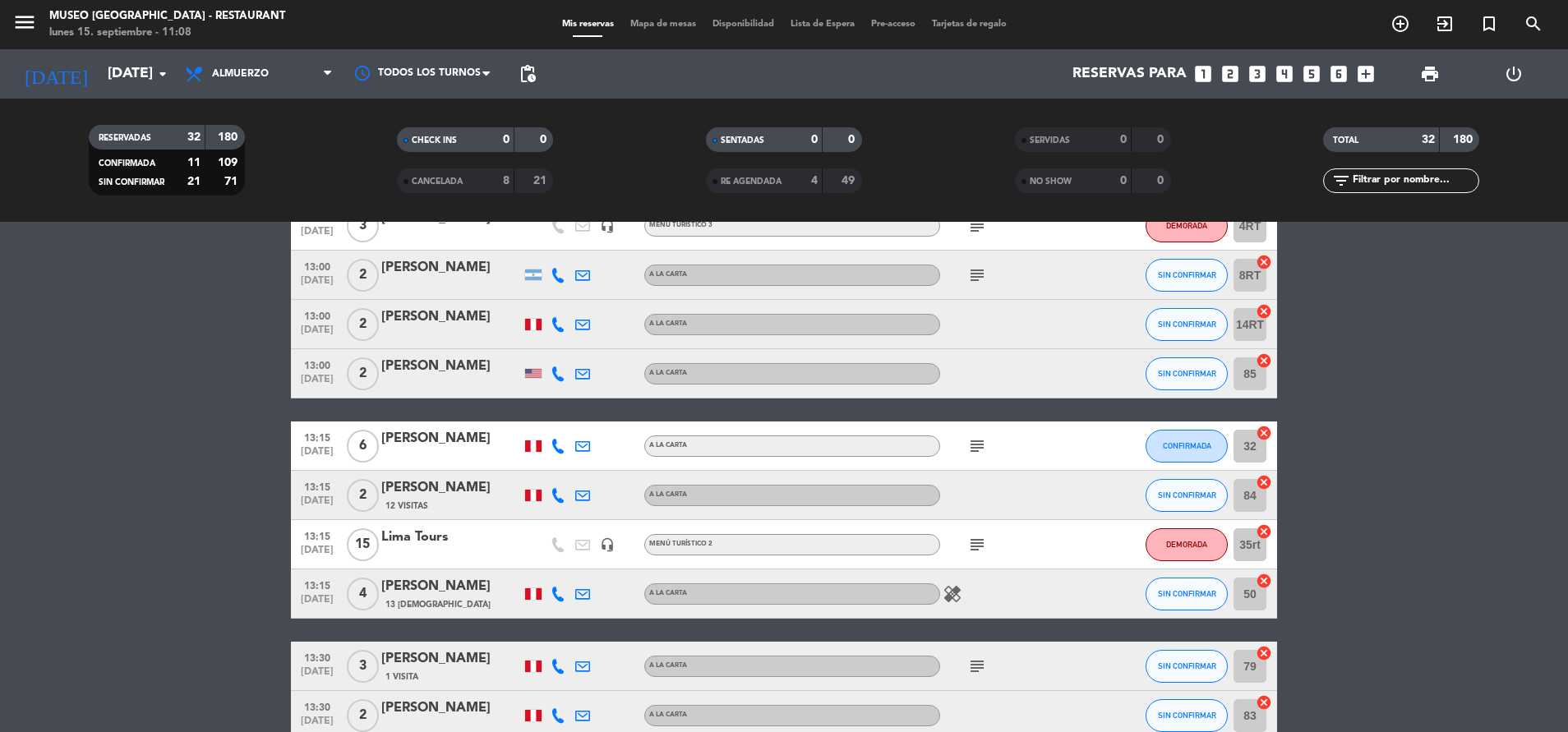
scroll to position [683, 0]
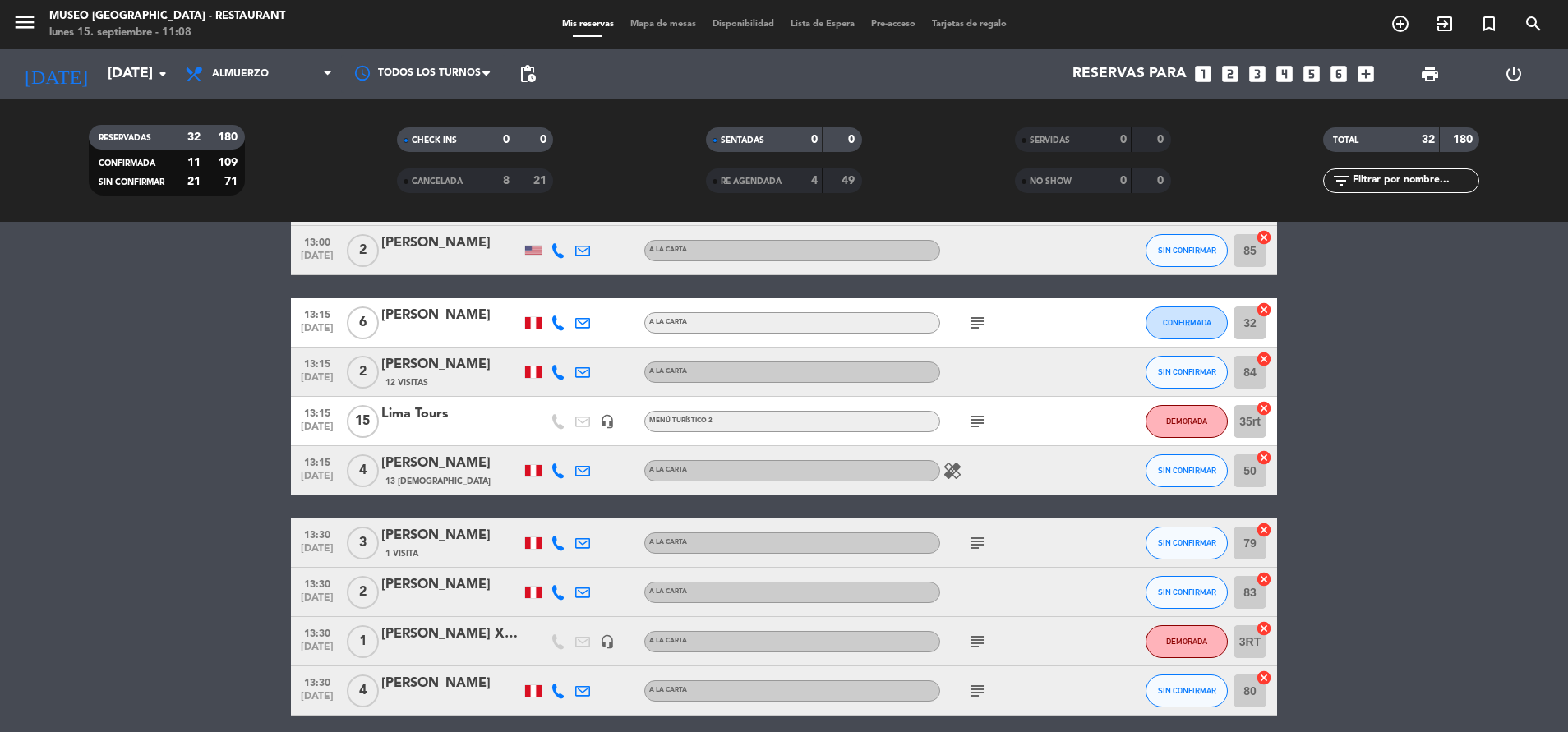
click at [983, 544] on icon "subject" at bounding box center [978, 543] width 20 height 20
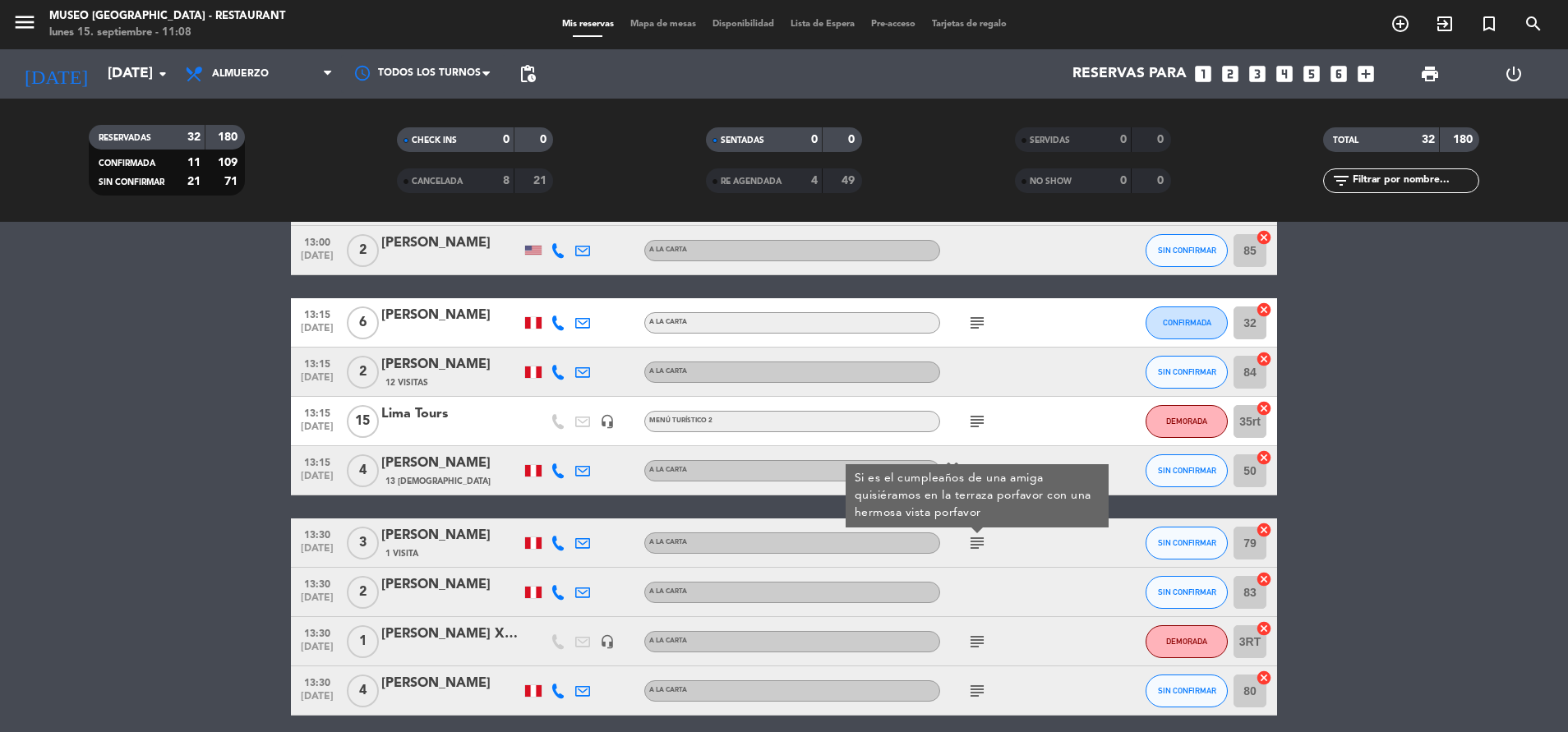
click at [975, 645] on icon "subject" at bounding box center [978, 642] width 20 height 20
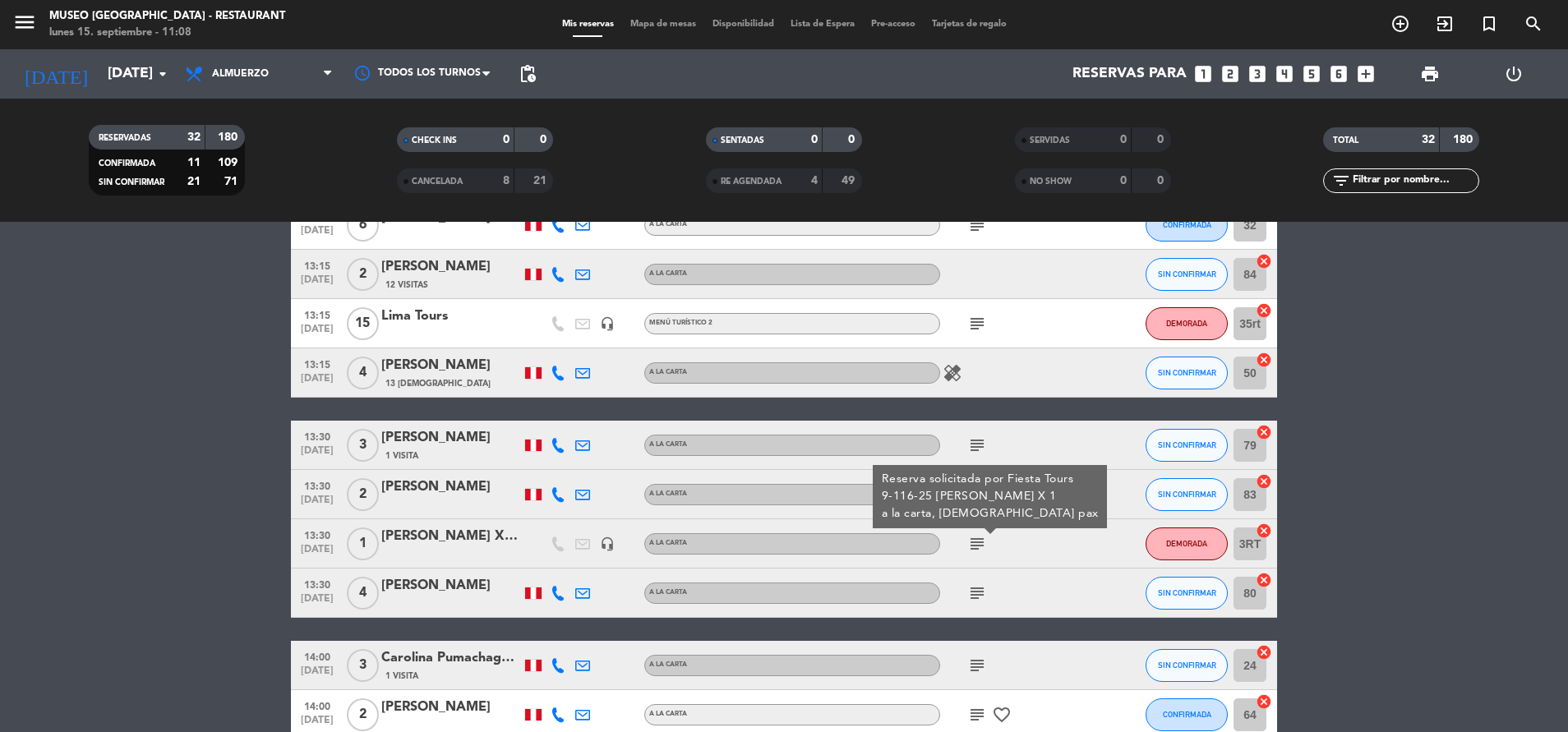
scroll to position [782, 0]
click at [978, 593] on icon "subject" at bounding box center [978, 593] width 20 height 20
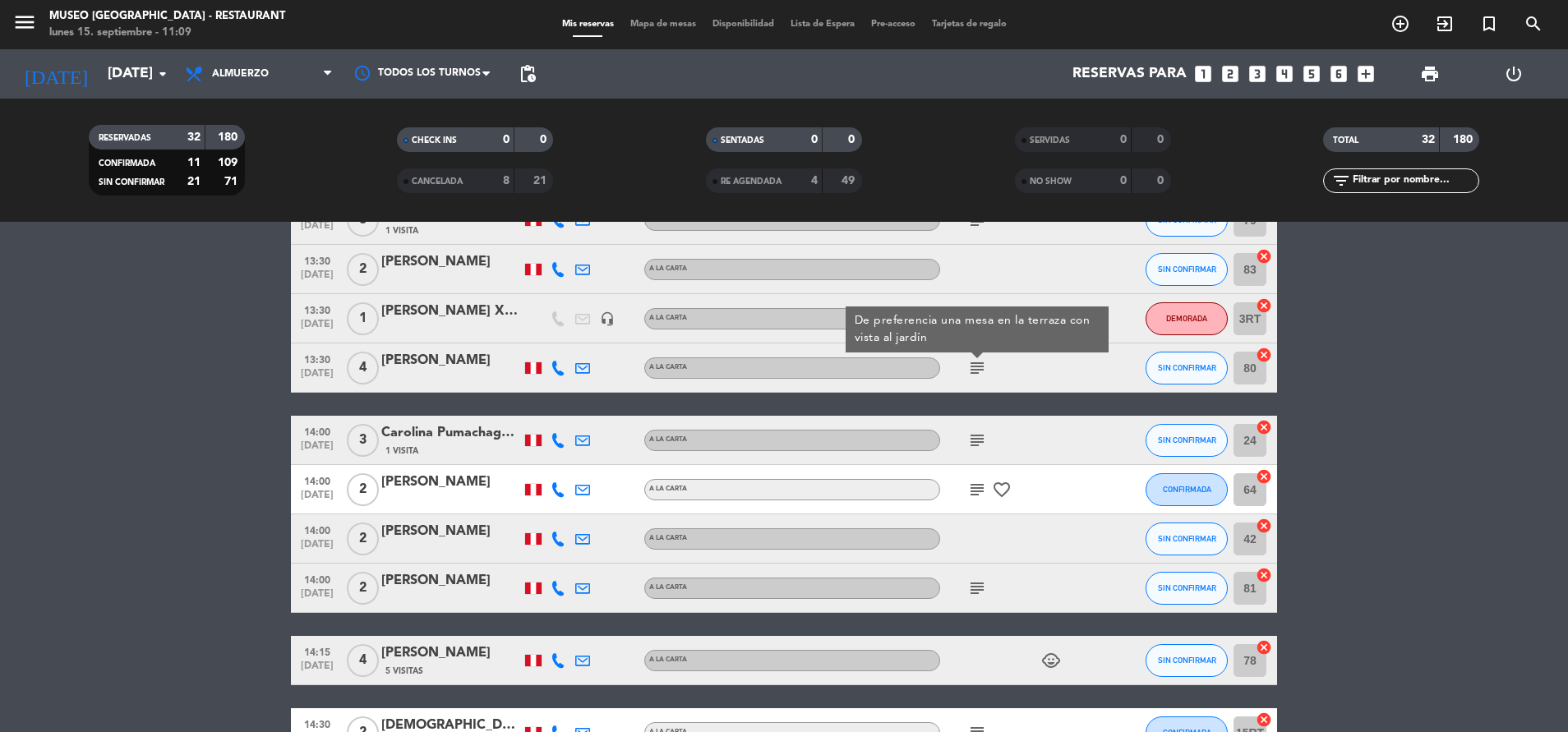
scroll to position [1012, 0]
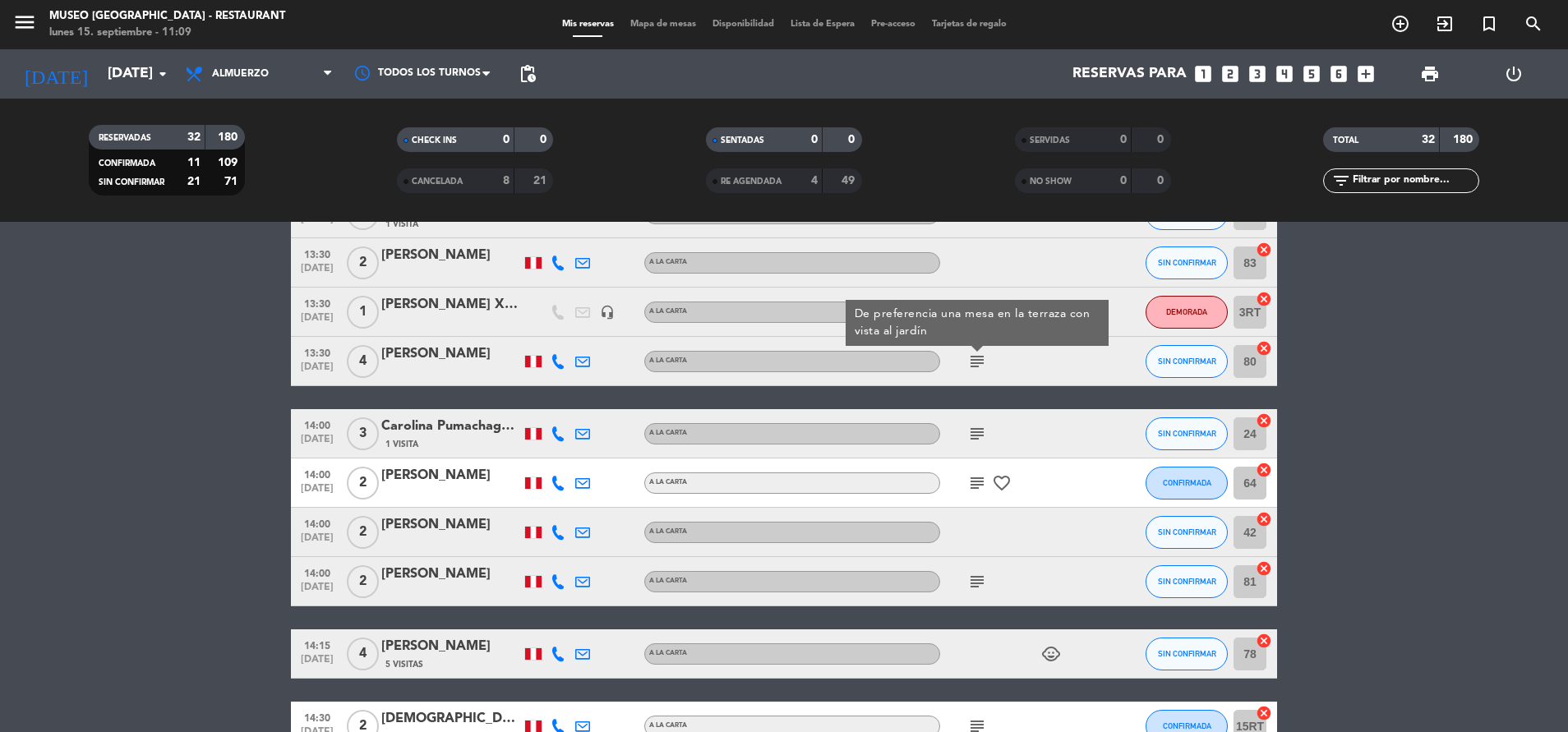
click at [968, 420] on div "subject" at bounding box center [1014, 434] width 148 height 48
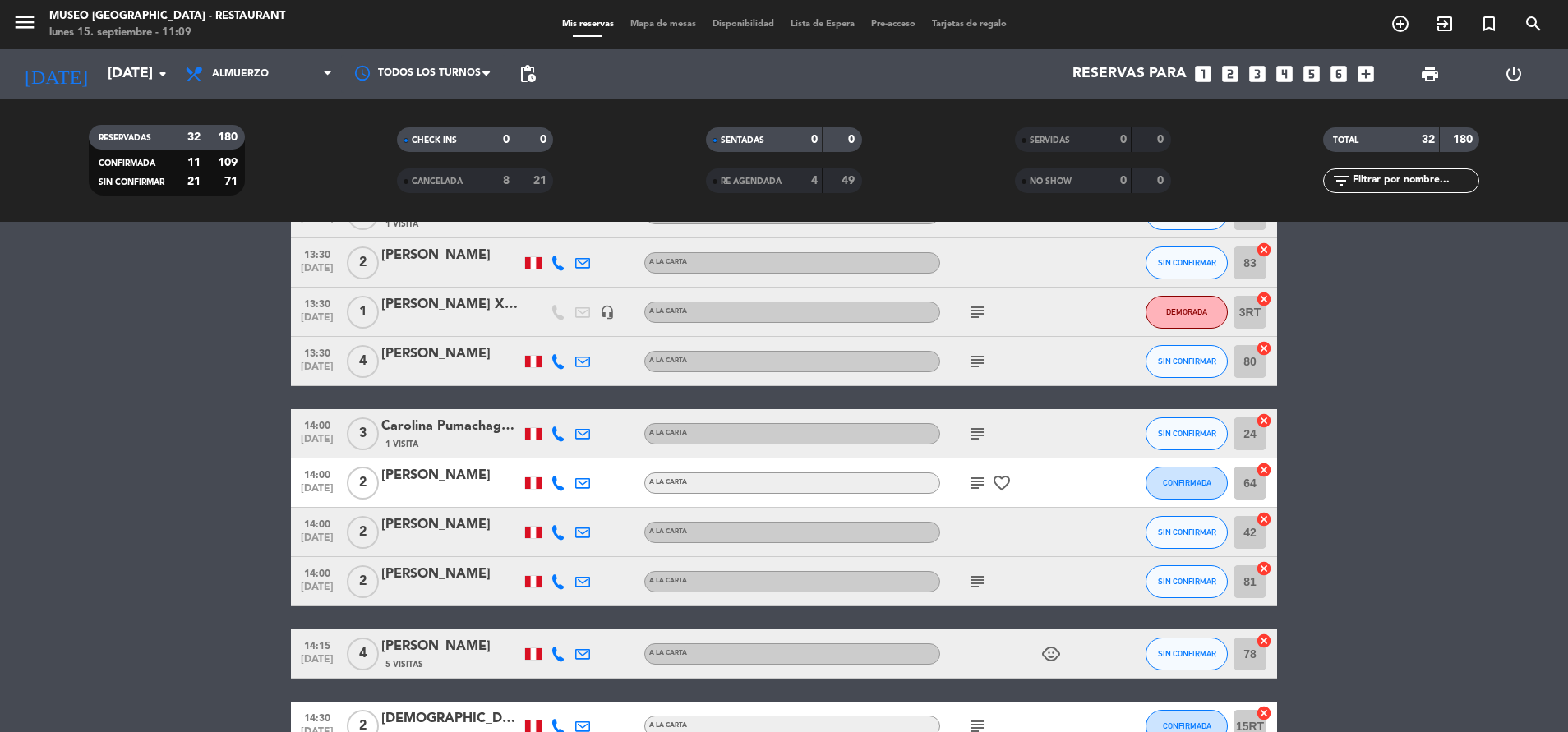
click at [968, 427] on icon "subject" at bounding box center [978, 434] width 20 height 20
click at [971, 487] on icon "subject" at bounding box center [978, 483] width 20 height 20
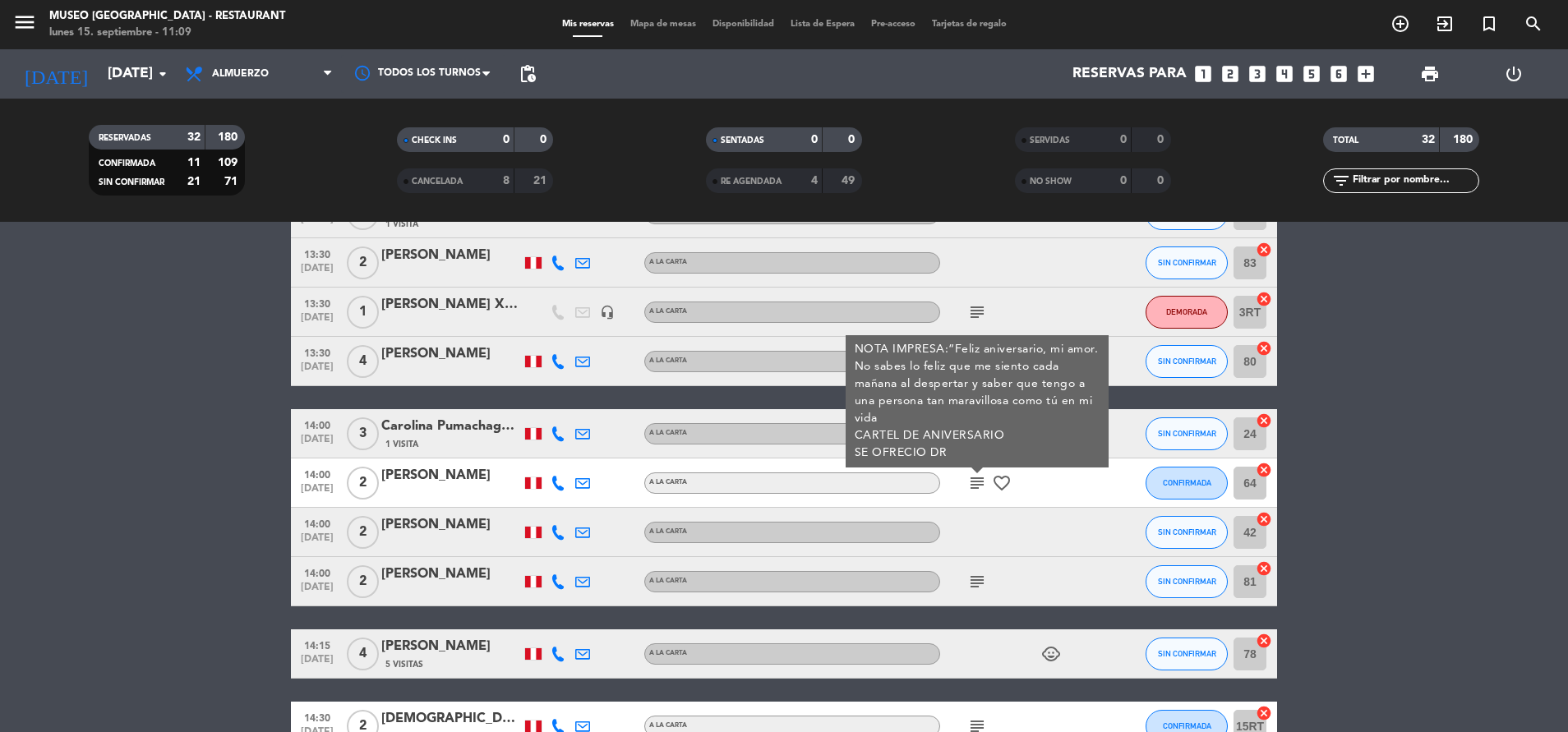
click at [978, 579] on icon "subject" at bounding box center [978, 582] width 20 height 20
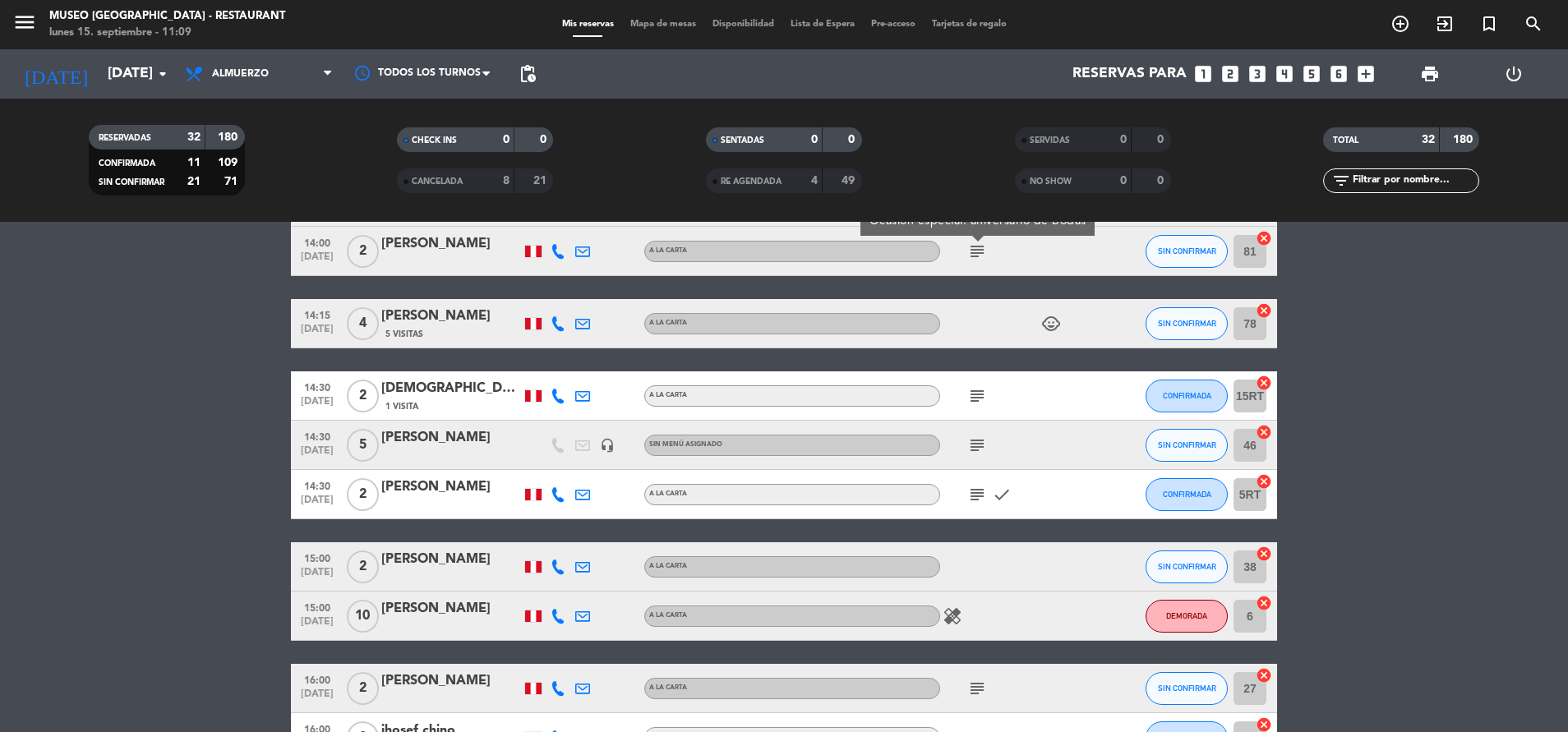
scroll to position [1344, 0]
click at [980, 395] on icon "subject" at bounding box center [978, 395] width 20 height 20
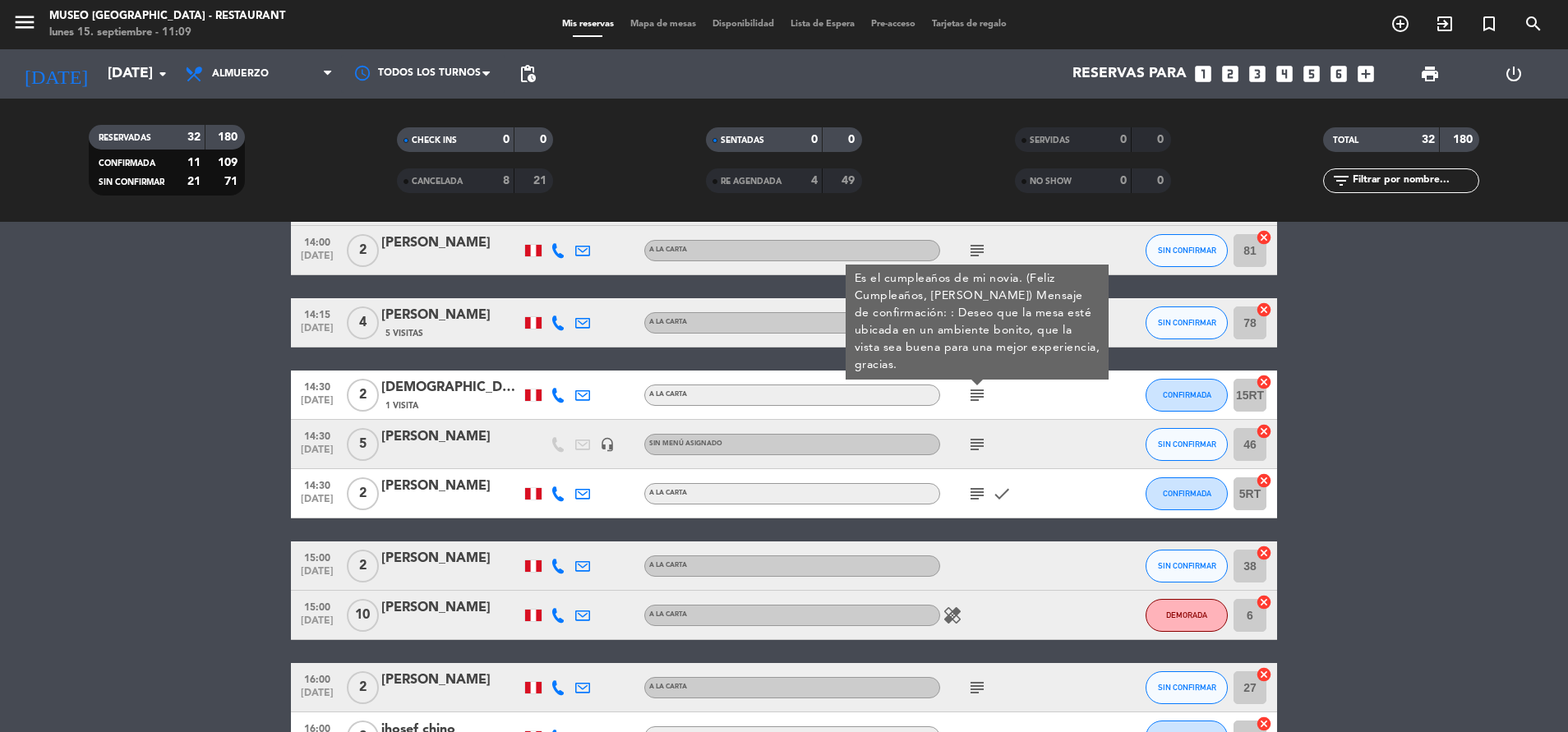
click at [984, 436] on icon "subject" at bounding box center [978, 444] width 20 height 20
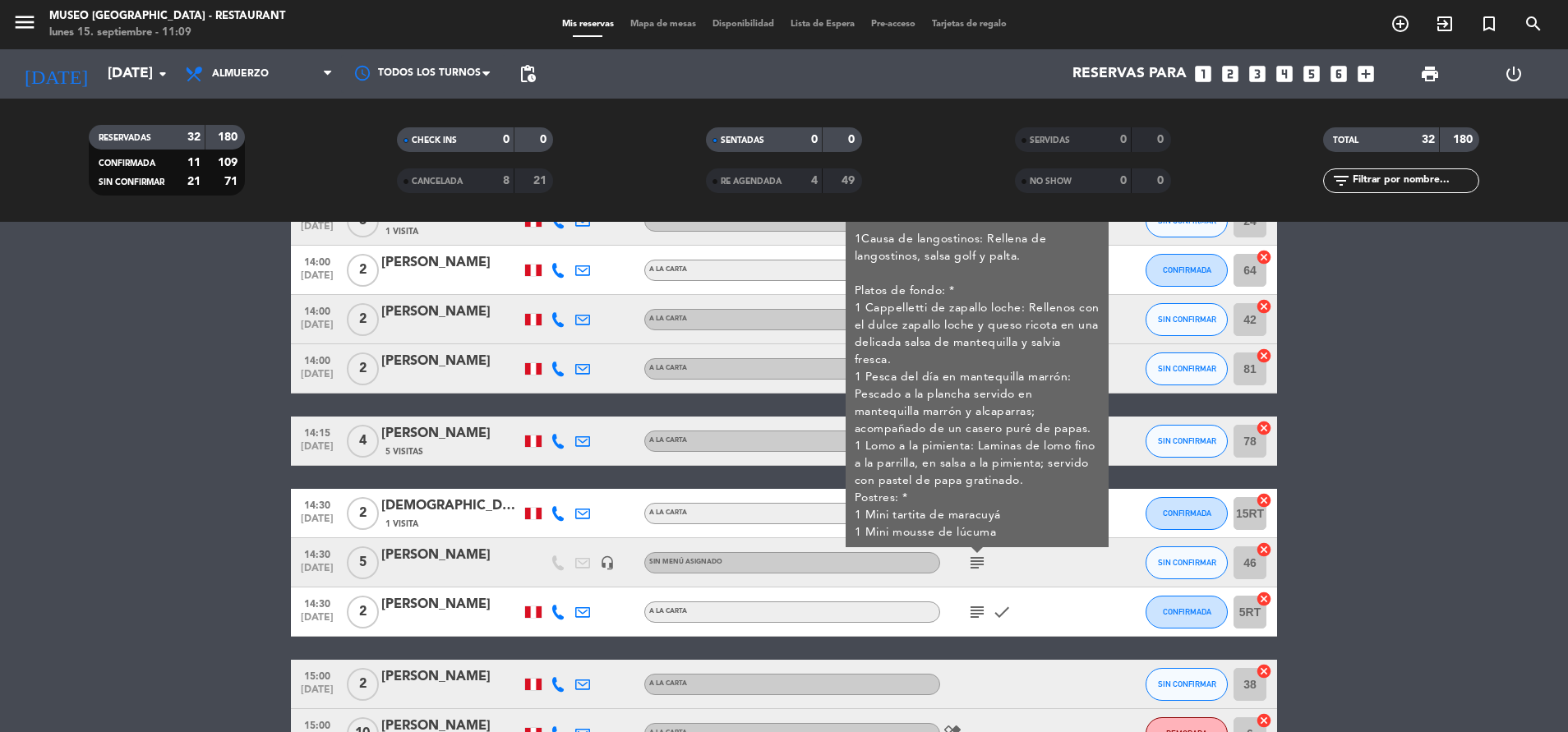
scroll to position [1233, 0]
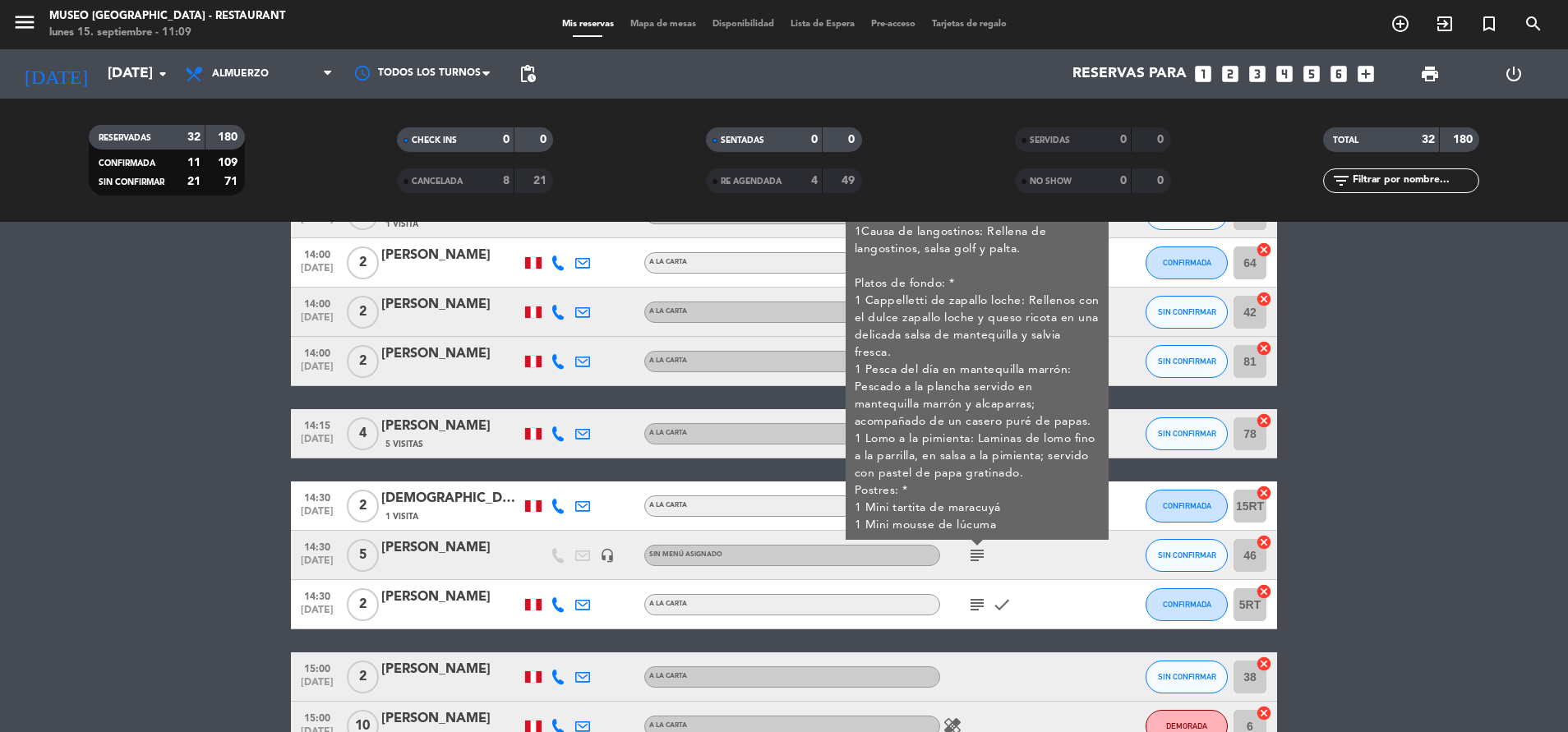
click at [451, 551] on div "[PERSON_NAME]" at bounding box center [451, 548] width 140 height 22
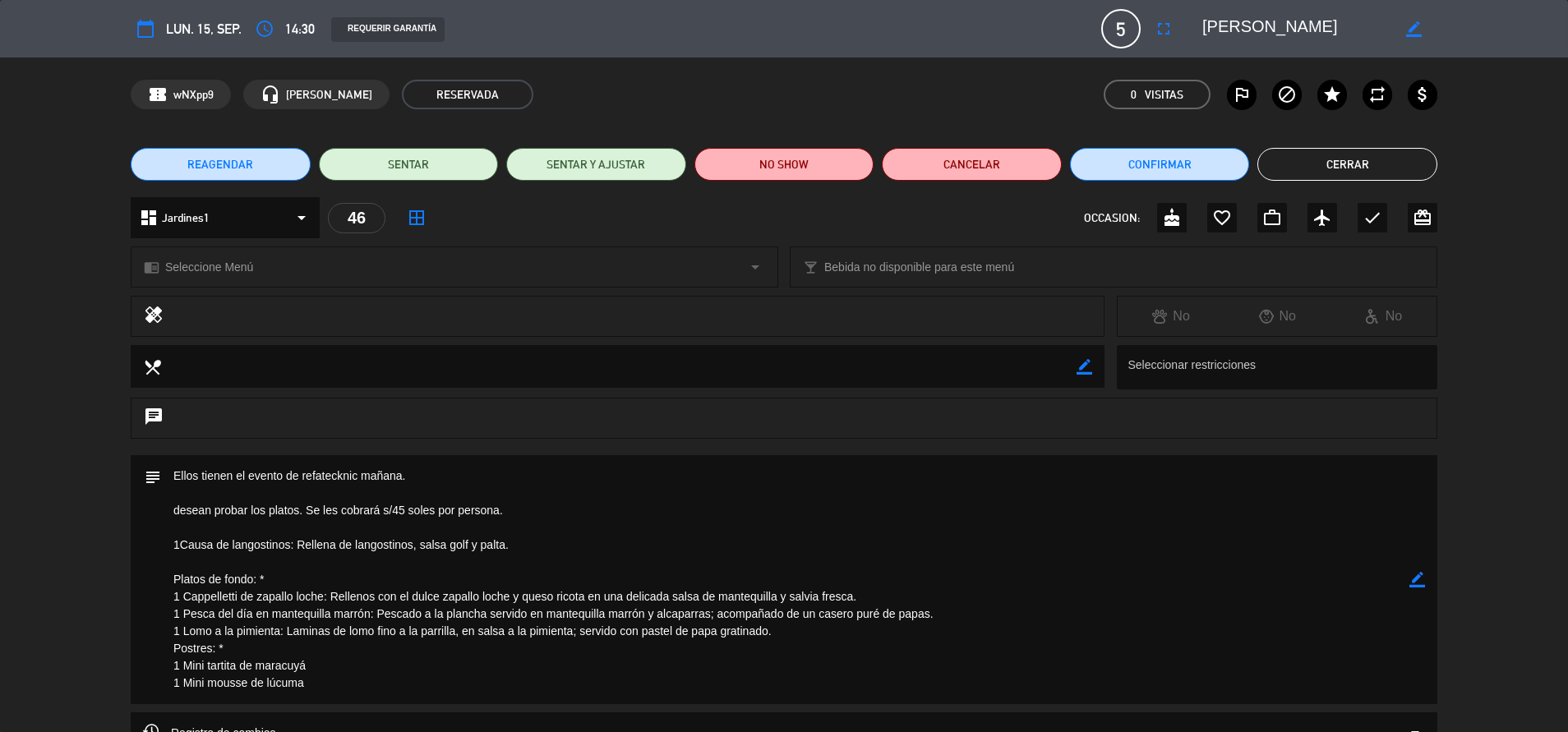
click at [1352, 149] on button "Cerrar" at bounding box center [1347, 164] width 180 height 33
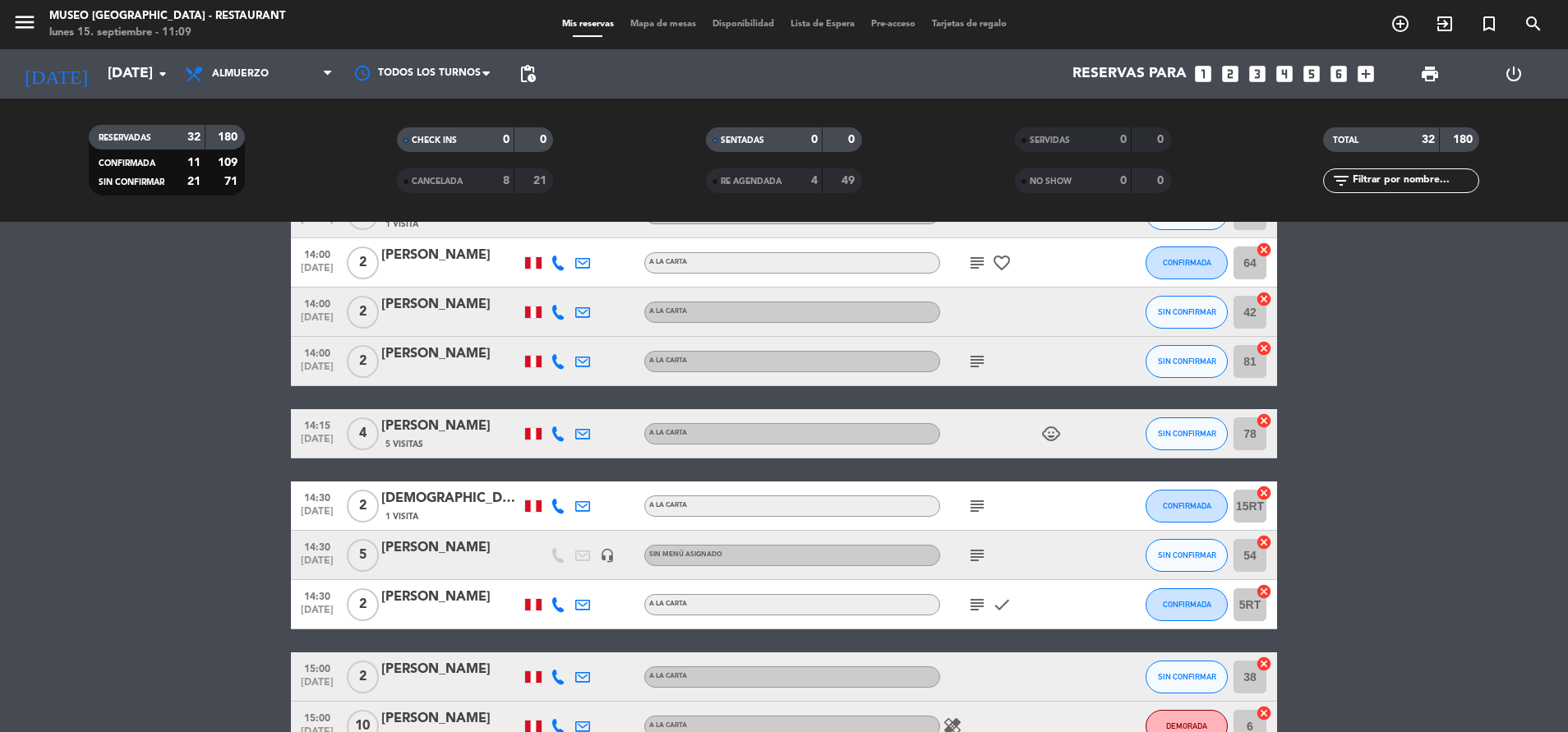
click at [976, 598] on icon "subject" at bounding box center [978, 605] width 20 height 20
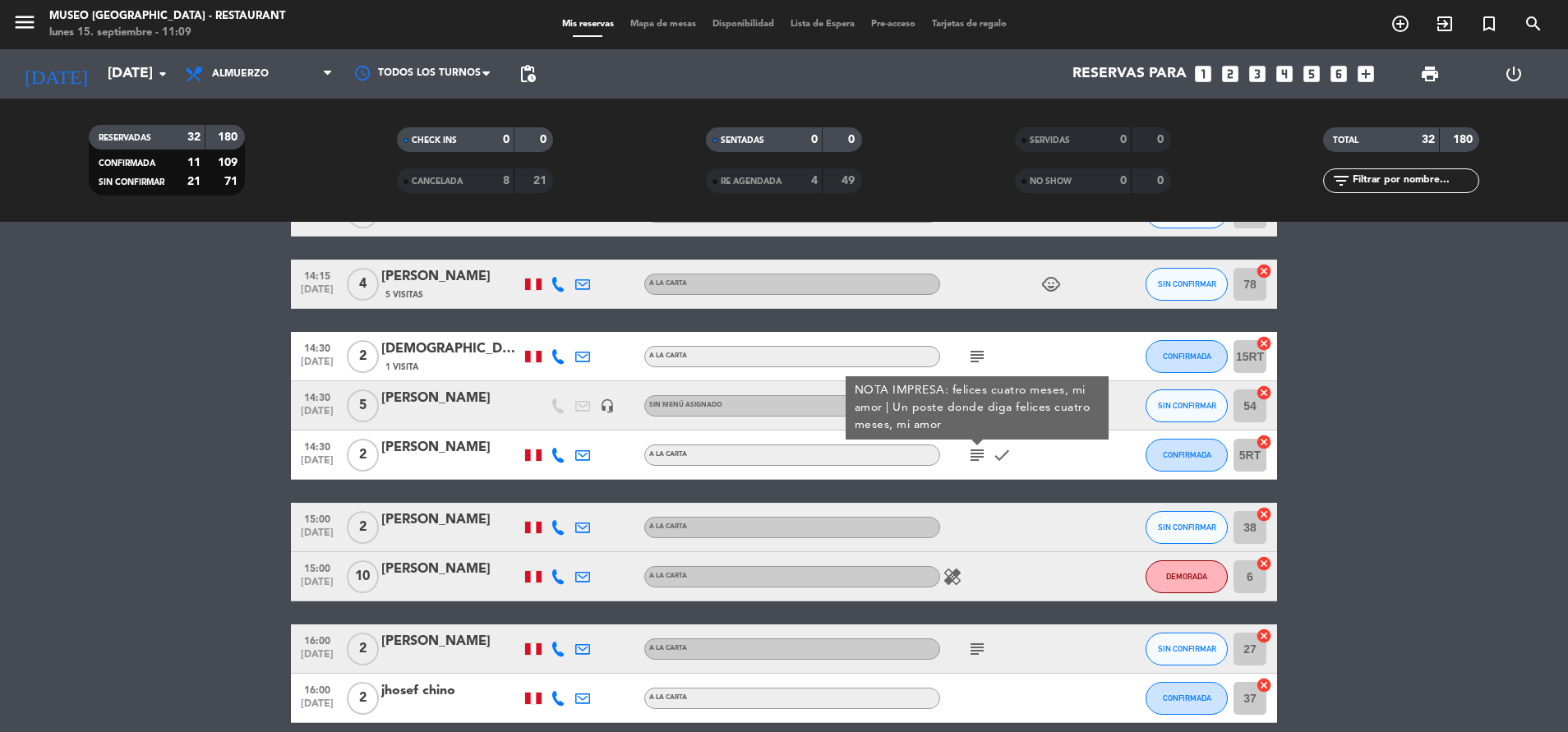
scroll to position [1456, 0]
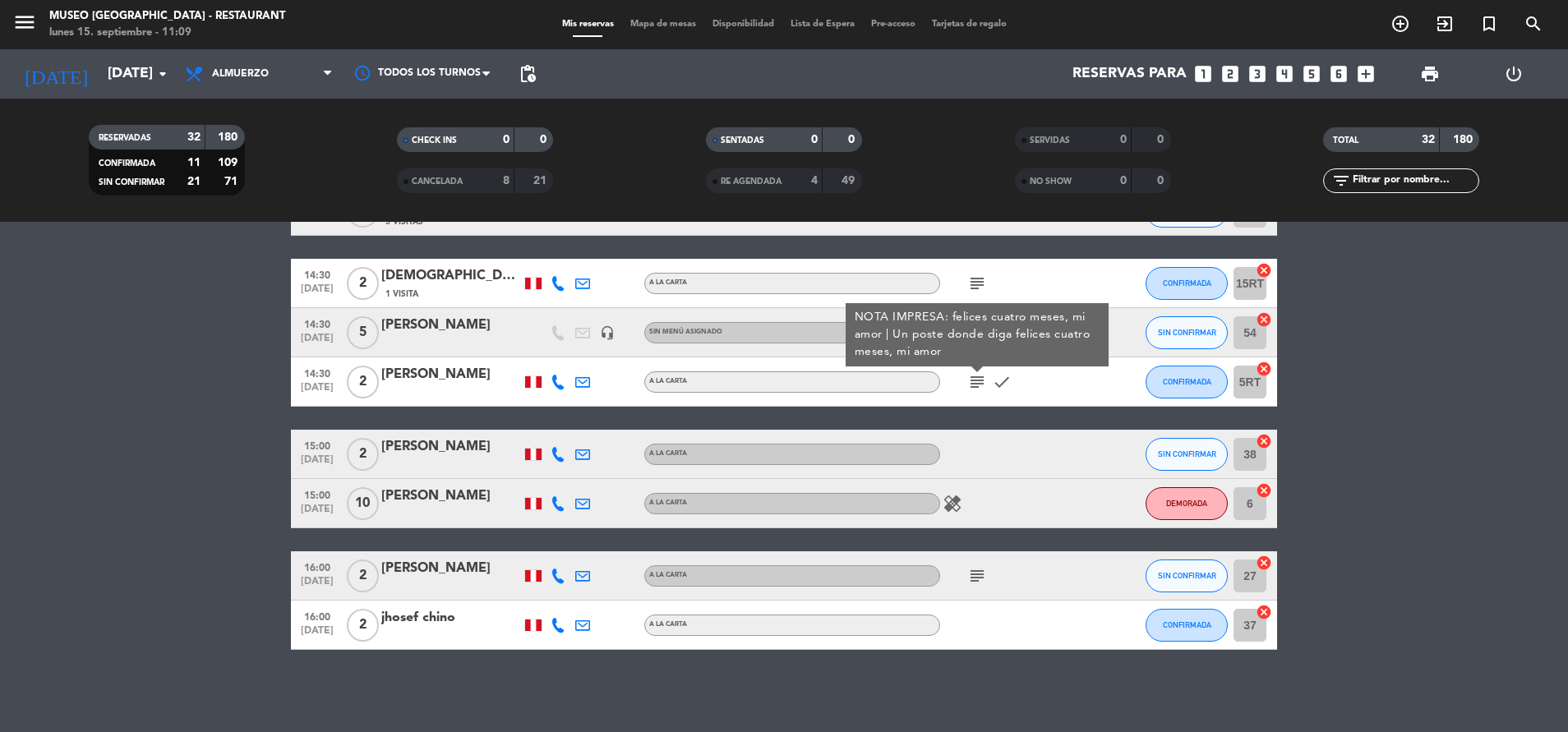
click at [978, 575] on icon "subject" at bounding box center [978, 576] width 20 height 20
